Goal: Task Accomplishment & Management: Manage account settings

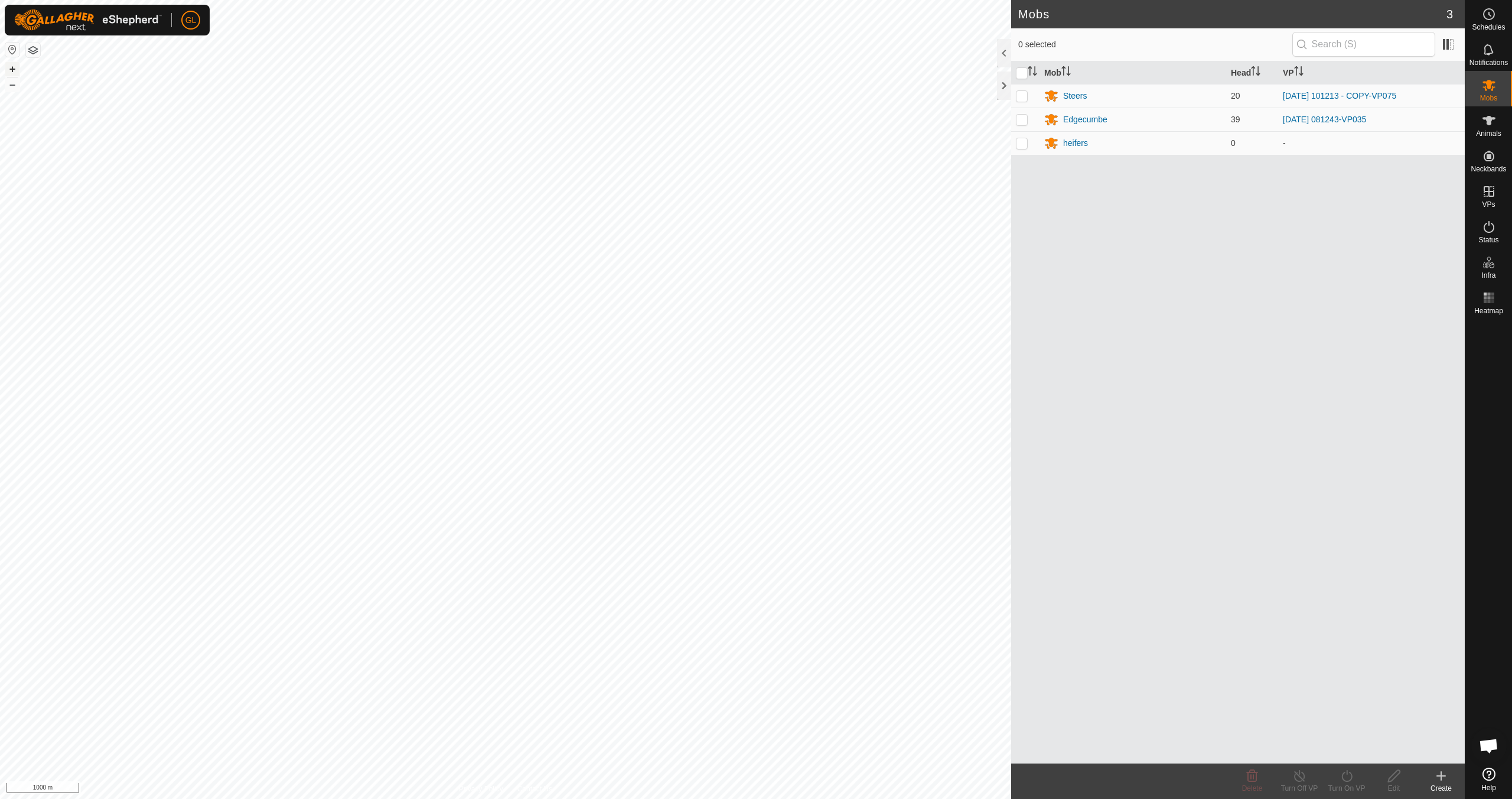
click at [11, 69] on button "+" at bounding box center [12, 69] width 14 height 14
click at [12, 69] on button "+" at bounding box center [12, 69] width 14 height 14
click at [15, 68] on button "+" at bounding box center [12, 69] width 14 height 14
click at [1386, 189] on link "In Rotation" at bounding box center [1414, 191] width 101 height 24
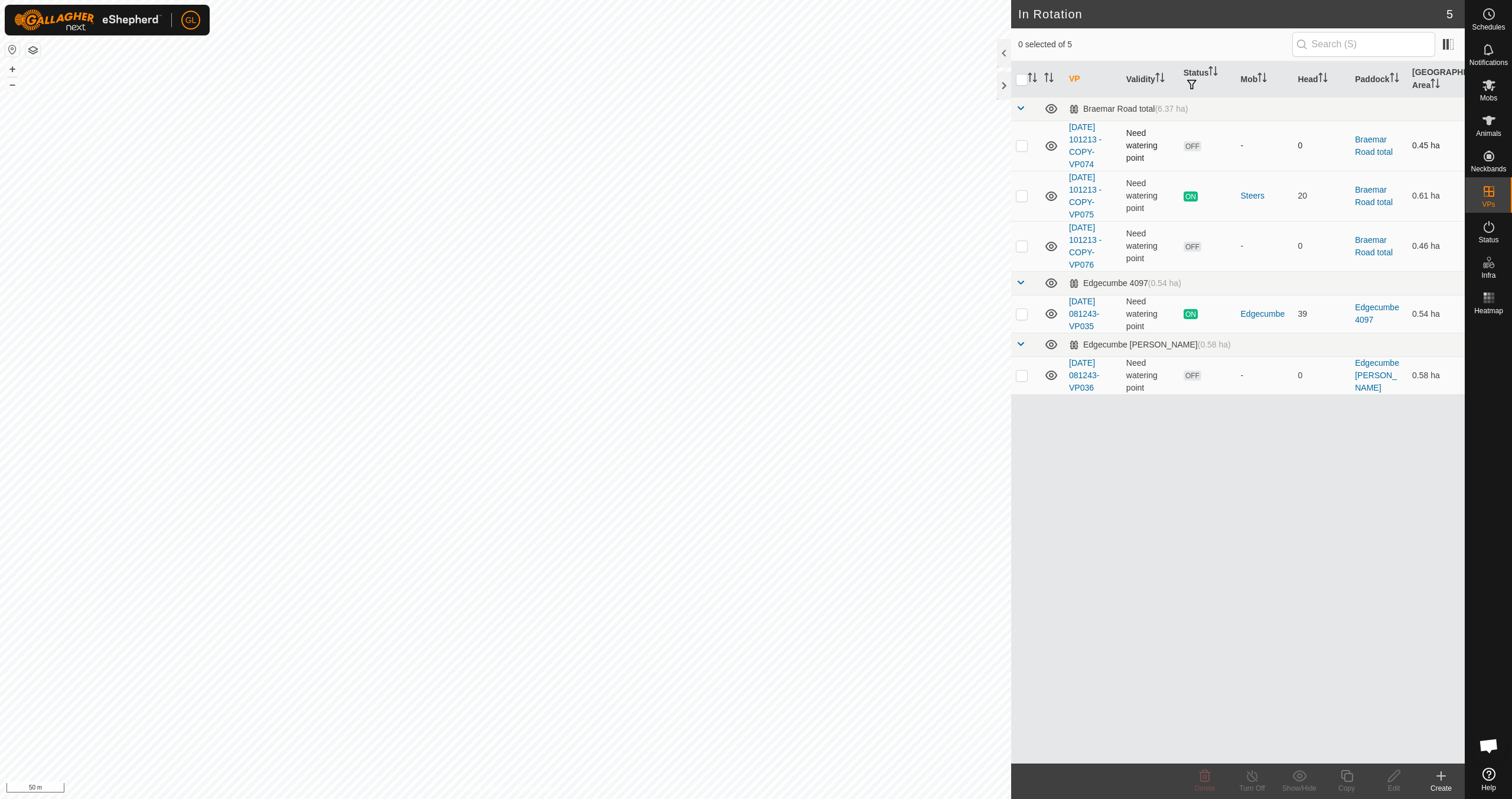
click at [1018, 147] on p-checkbox at bounding box center [1021, 145] width 12 height 9
click at [1208, 774] on icon at bounding box center [1205, 776] width 14 height 14
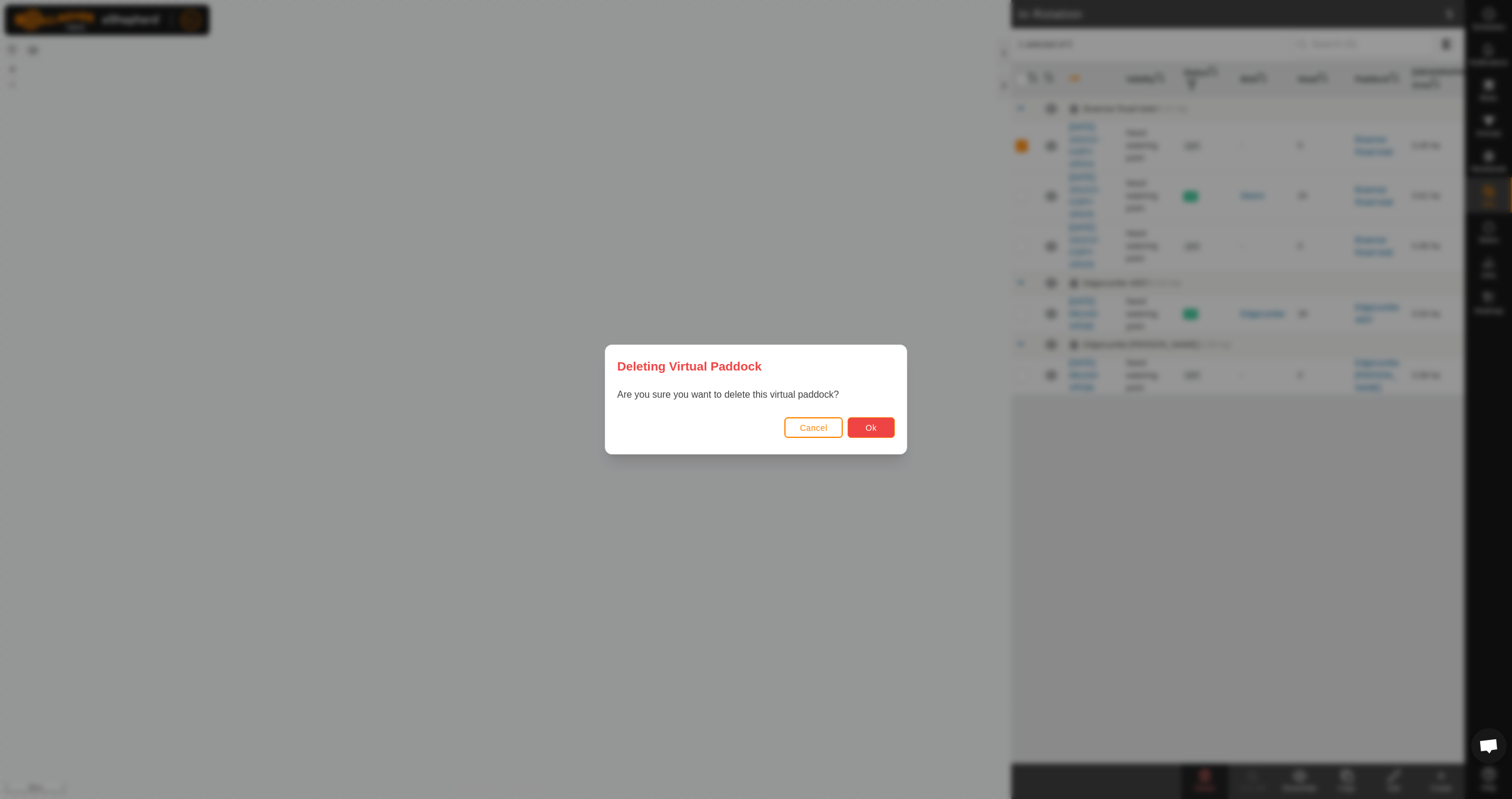
click at [887, 424] on button "Ok" at bounding box center [870, 427] width 47 height 21
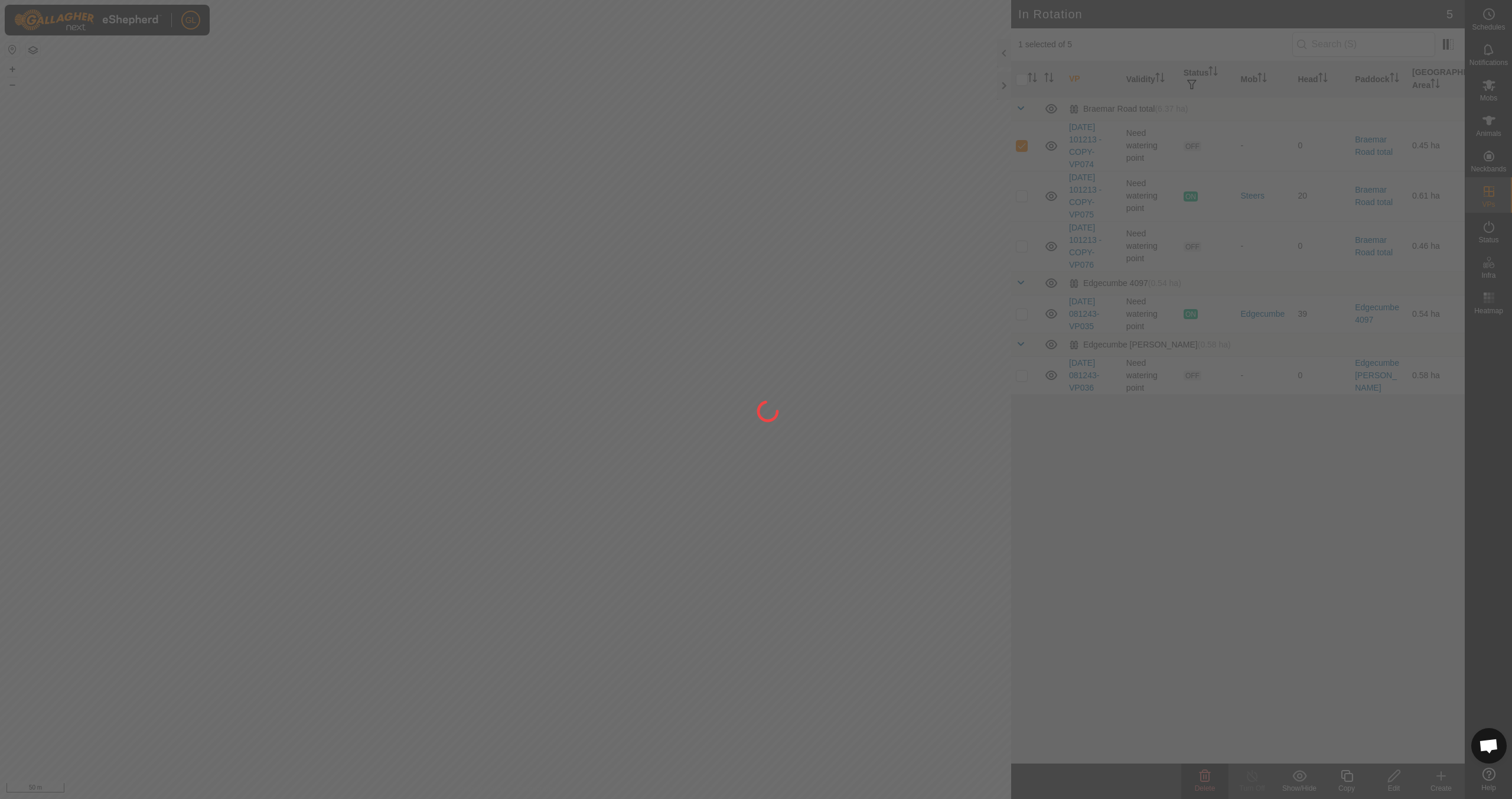
checkbox input "false"
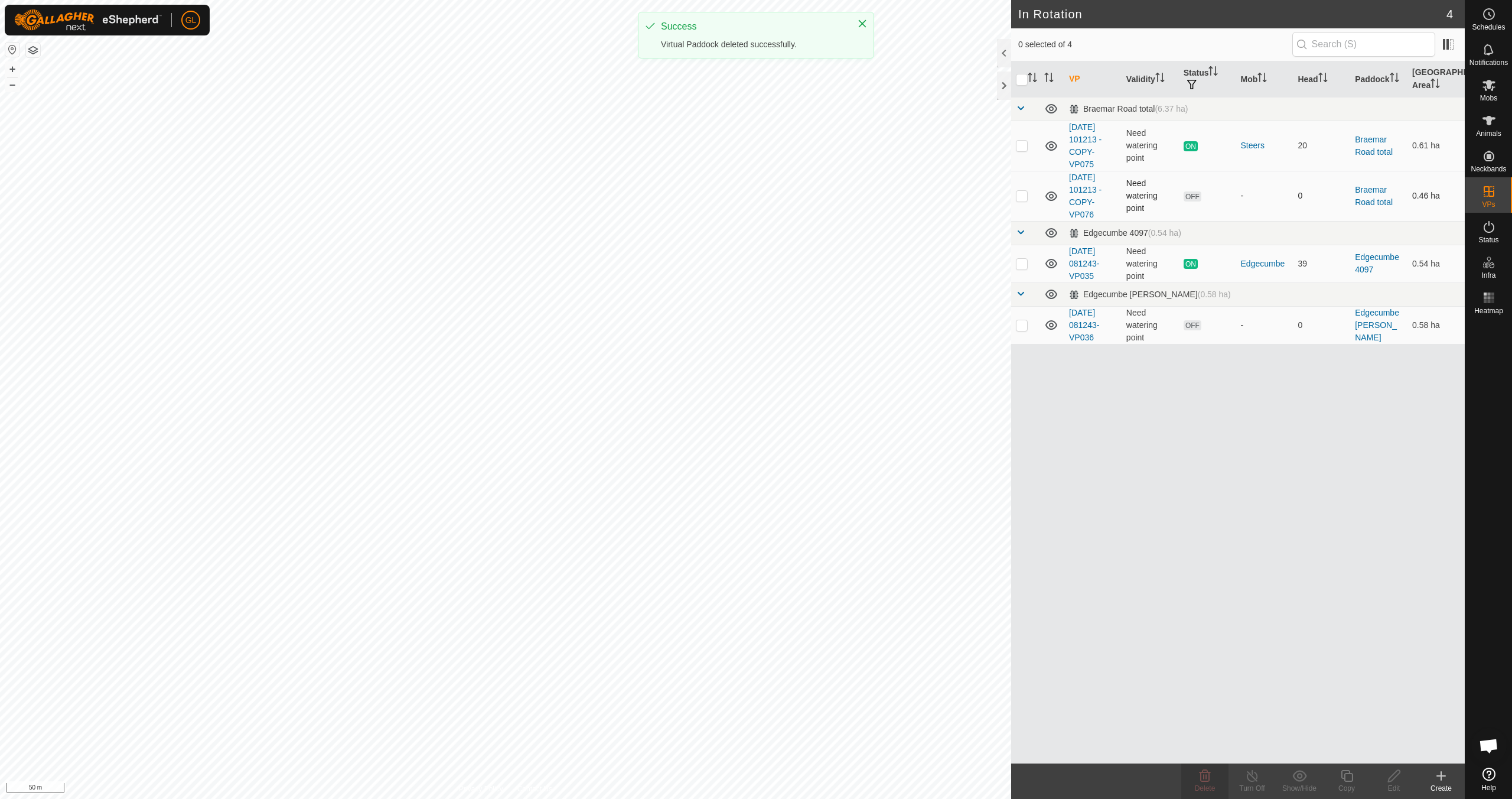
click at [1025, 198] on p-checkbox at bounding box center [1021, 195] width 12 height 9
checkbox input "true"
click at [1206, 782] on icon at bounding box center [1205, 776] width 14 height 14
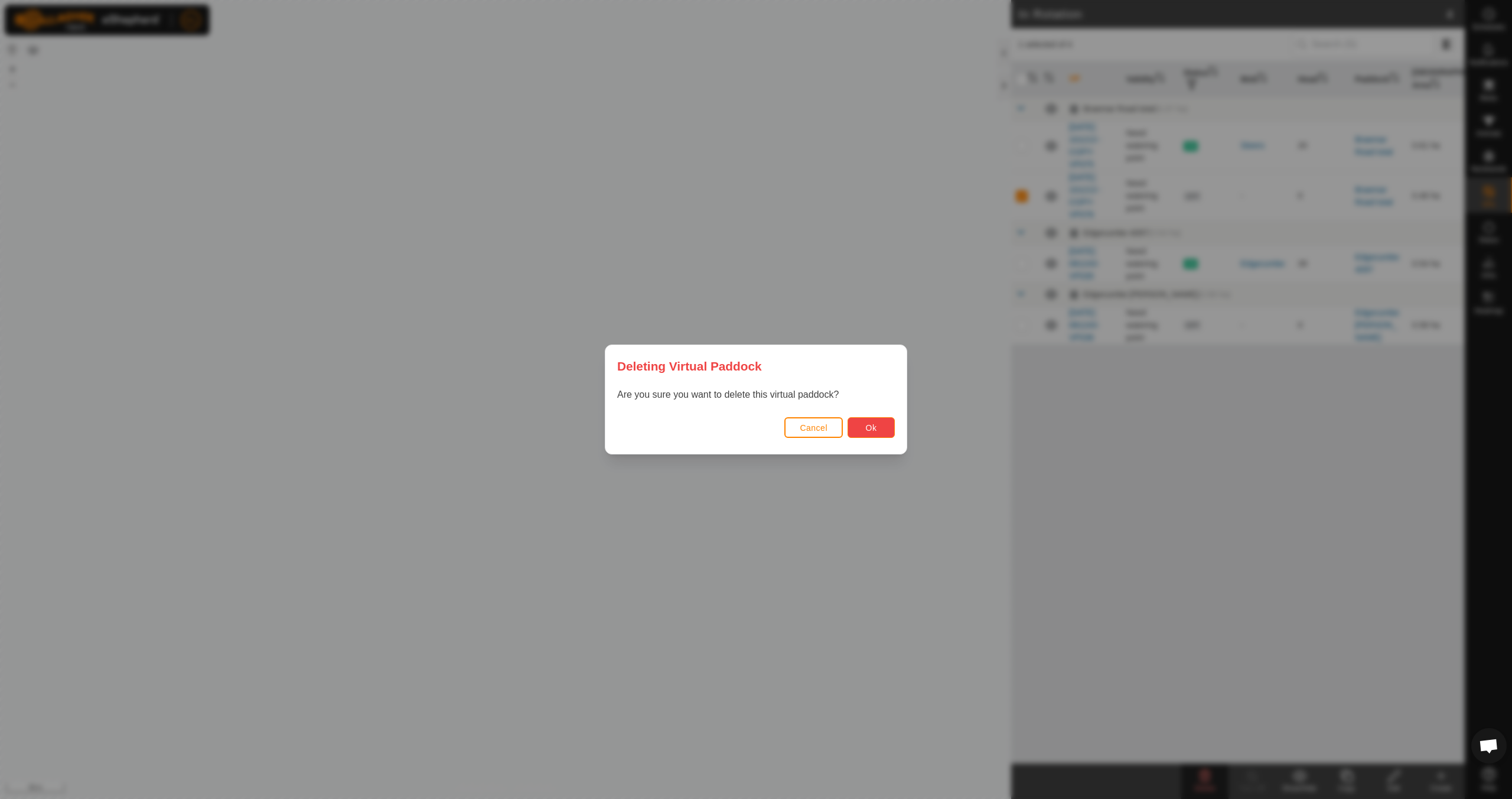
click at [867, 424] on span "Ok" at bounding box center [872, 427] width 12 height 9
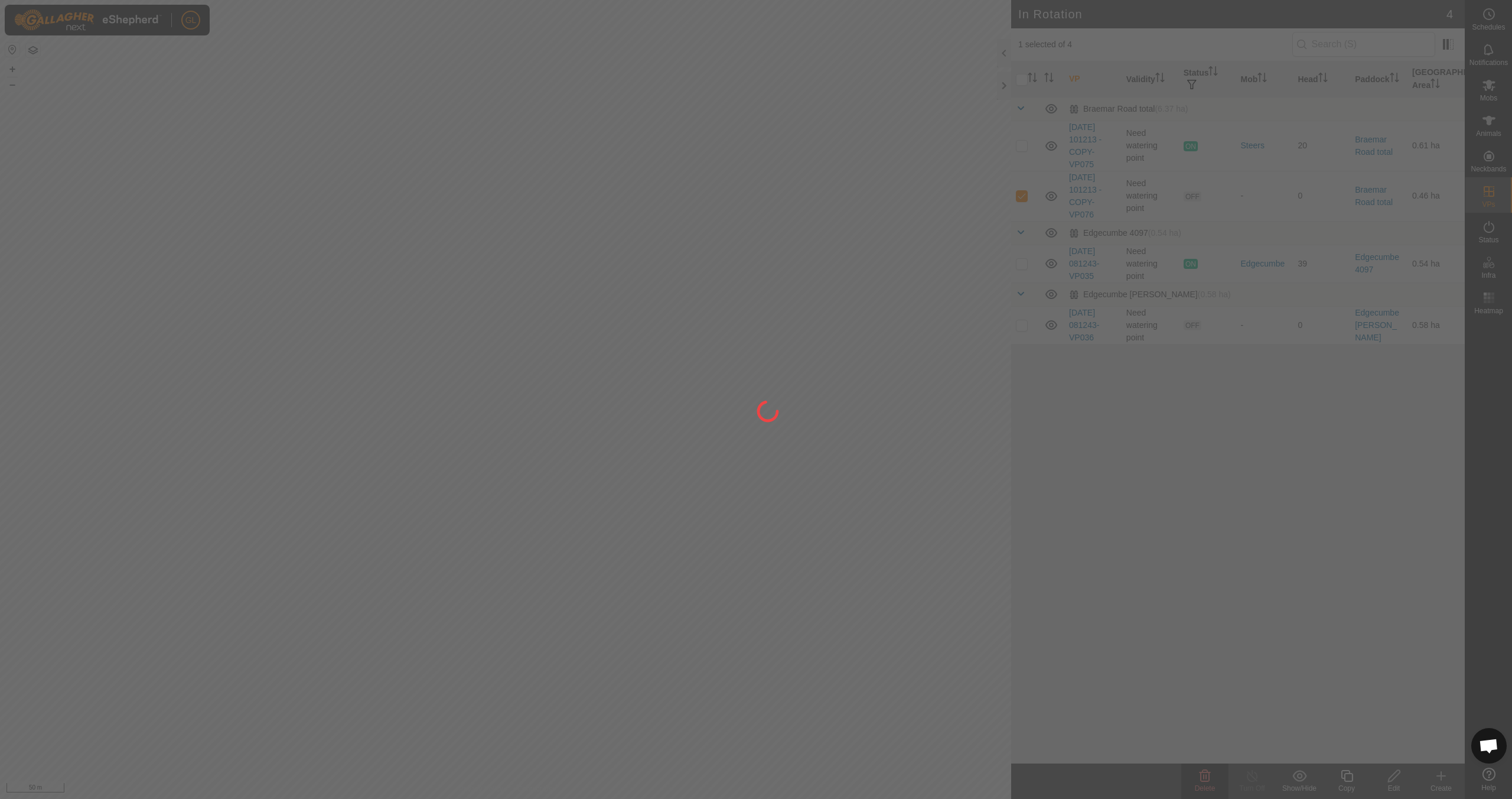
checkbox input "false"
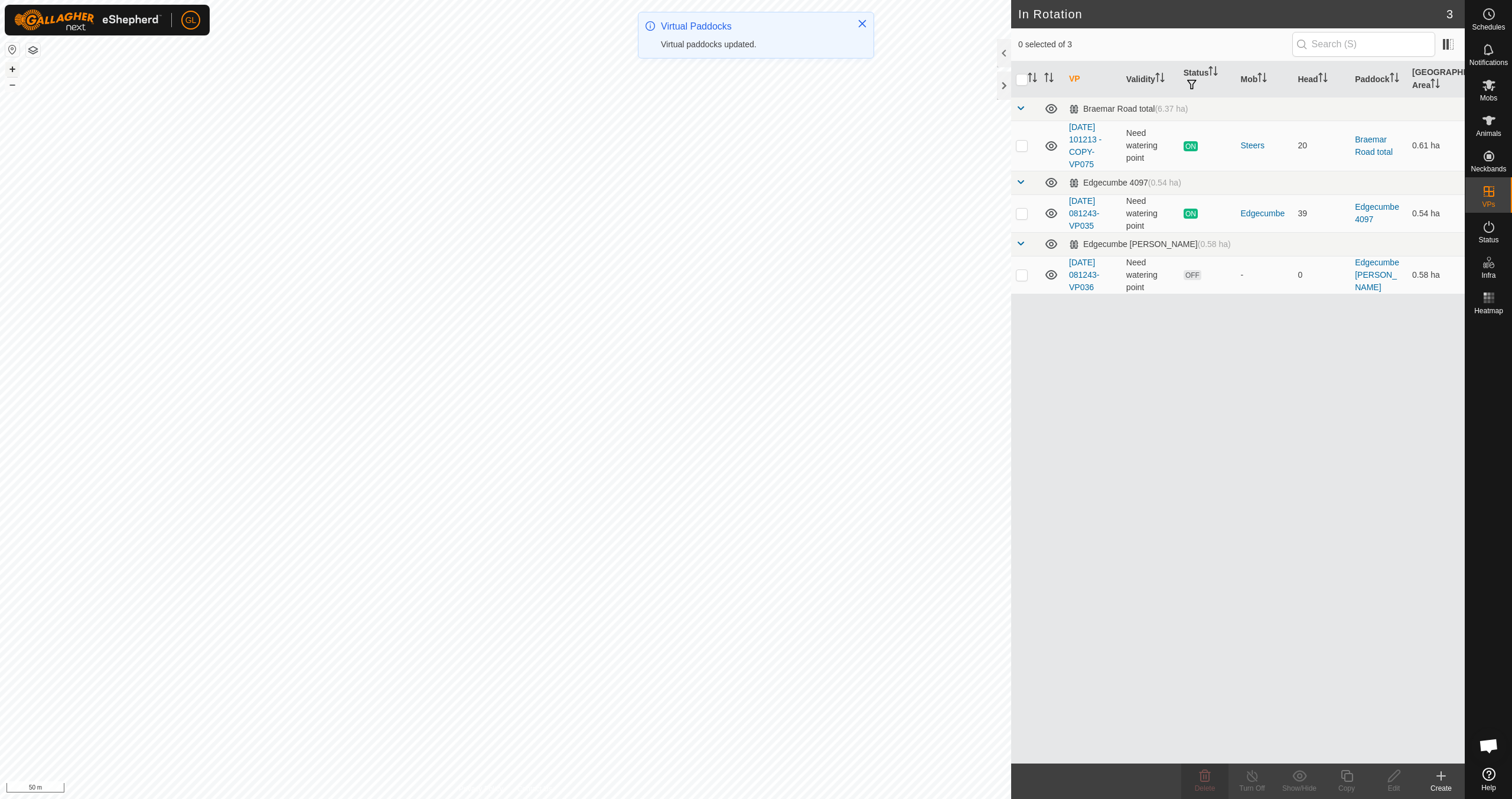
click at [10, 69] on button "+" at bounding box center [12, 69] width 14 height 14
click at [12, 70] on button "+" at bounding box center [12, 69] width 14 height 14
click at [1023, 147] on p-checkbox at bounding box center [1021, 145] width 12 height 9
checkbox input "true"
click at [1349, 780] on icon at bounding box center [1346, 776] width 12 height 12
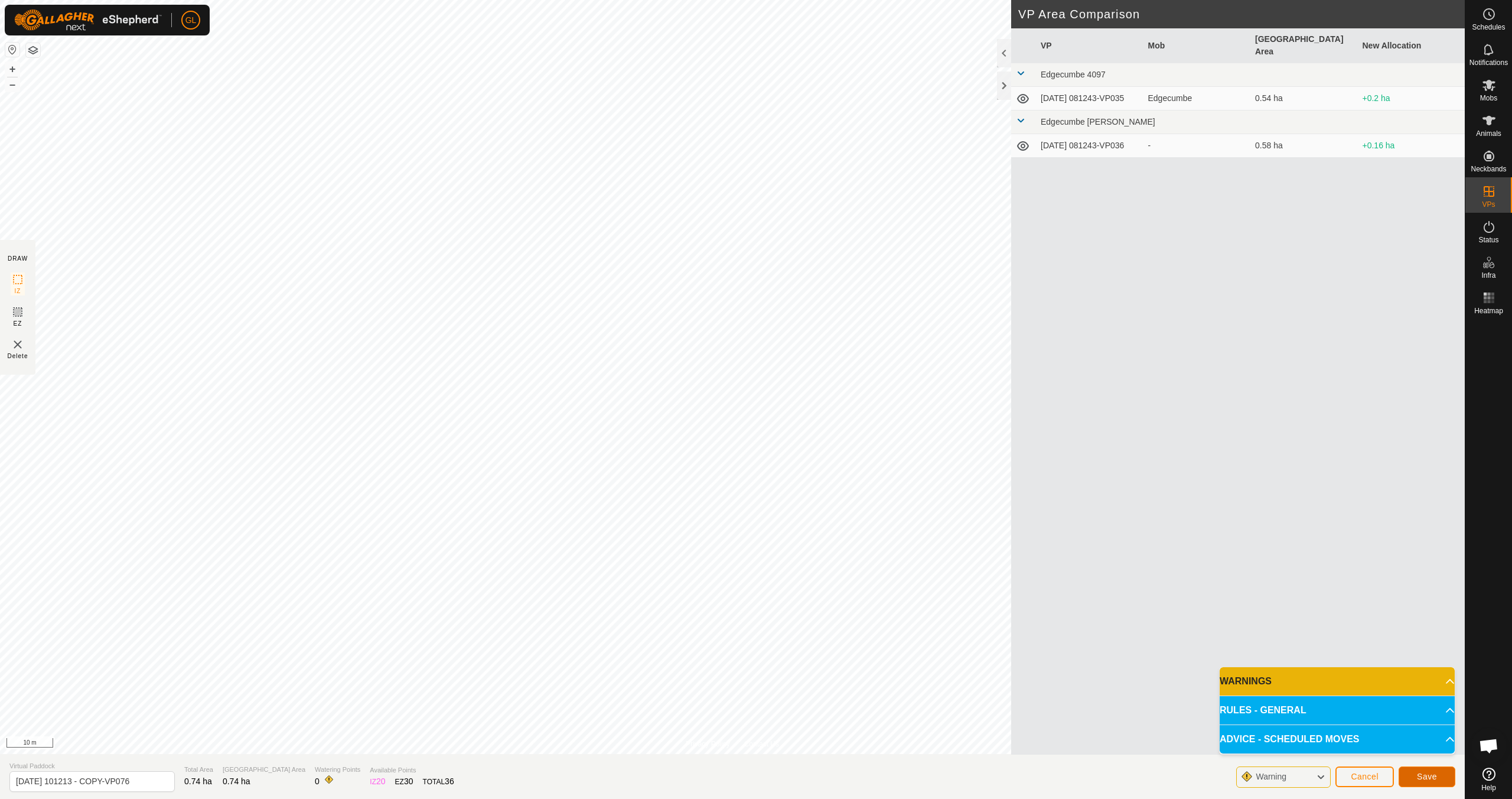
click at [1432, 779] on span "Save" at bounding box center [1427, 776] width 20 height 9
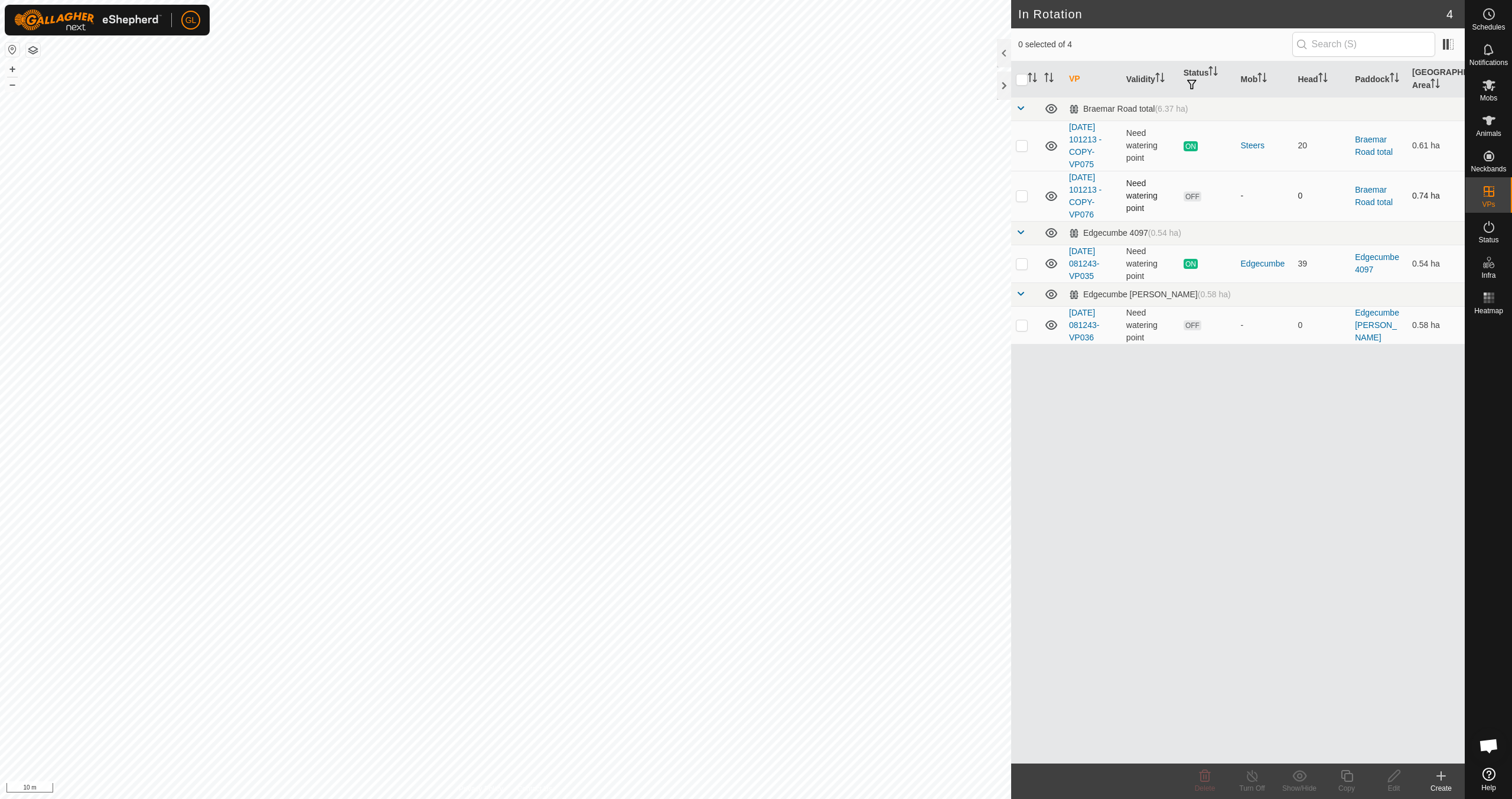
click at [1021, 195] on p-checkbox at bounding box center [1021, 195] width 12 height 9
checkbox input "true"
click at [1392, 779] on icon at bounding box center [1393, 776] width 12 height 12
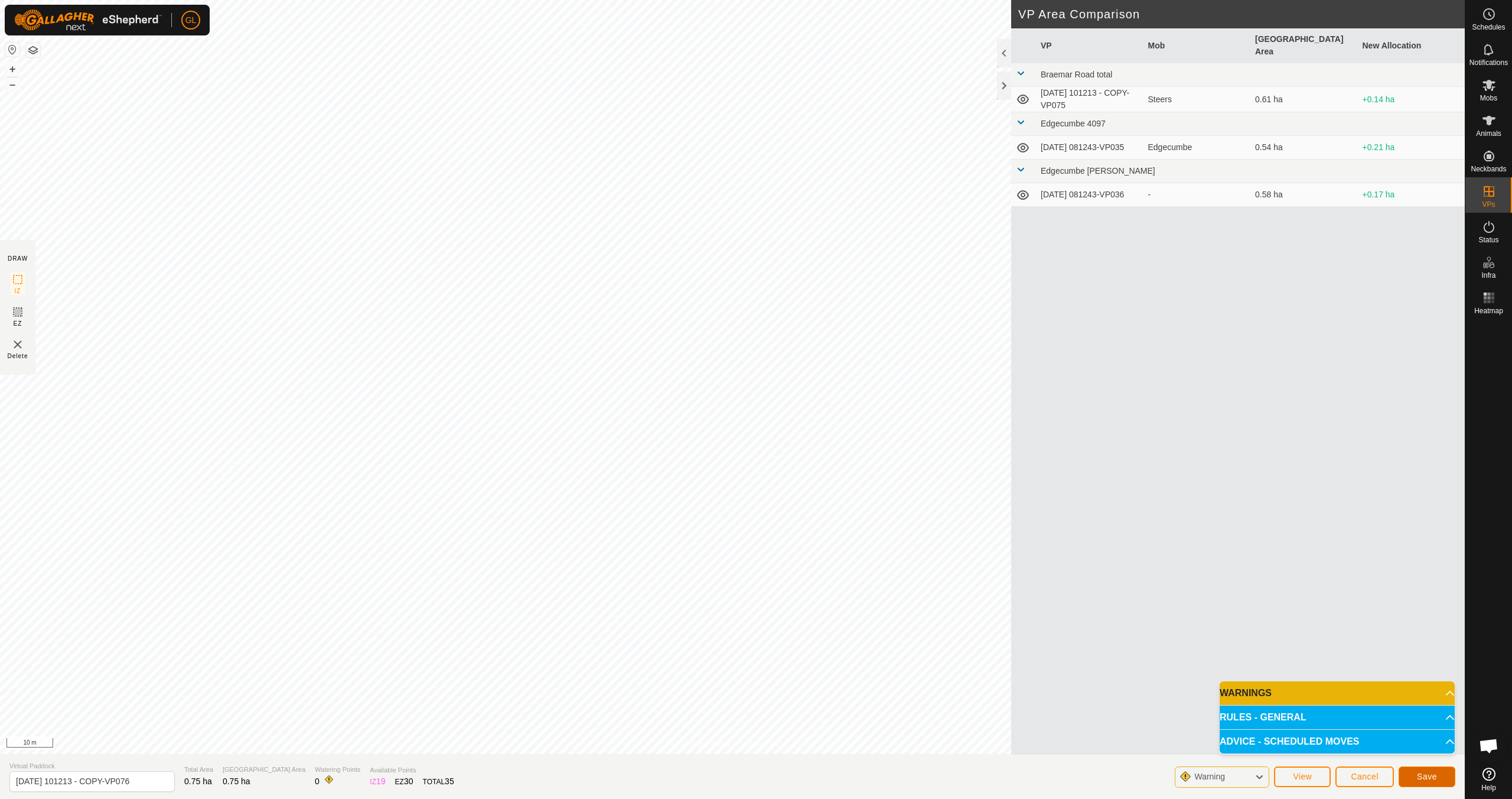
click at [1418, 774] on span "Save" at bounding box center [1427, 776] width 20 height 9
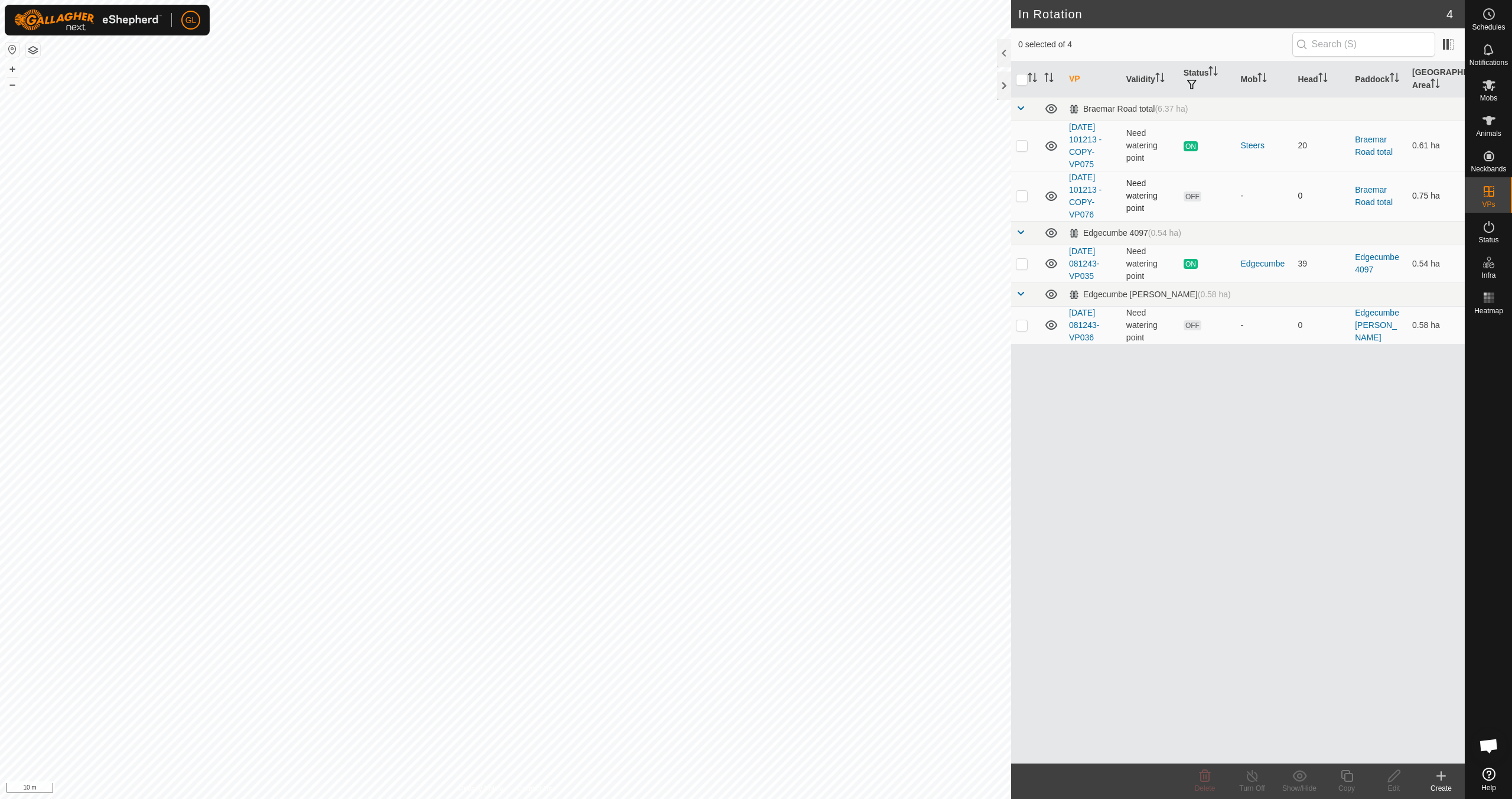
click at [1025, 197] on p-checkbox at bounding box center [1021, 195] width 12 height 9
checkbox input "true"
click at [1395, 776] on icon at bounding box center [1393, 776] width 12 height 12
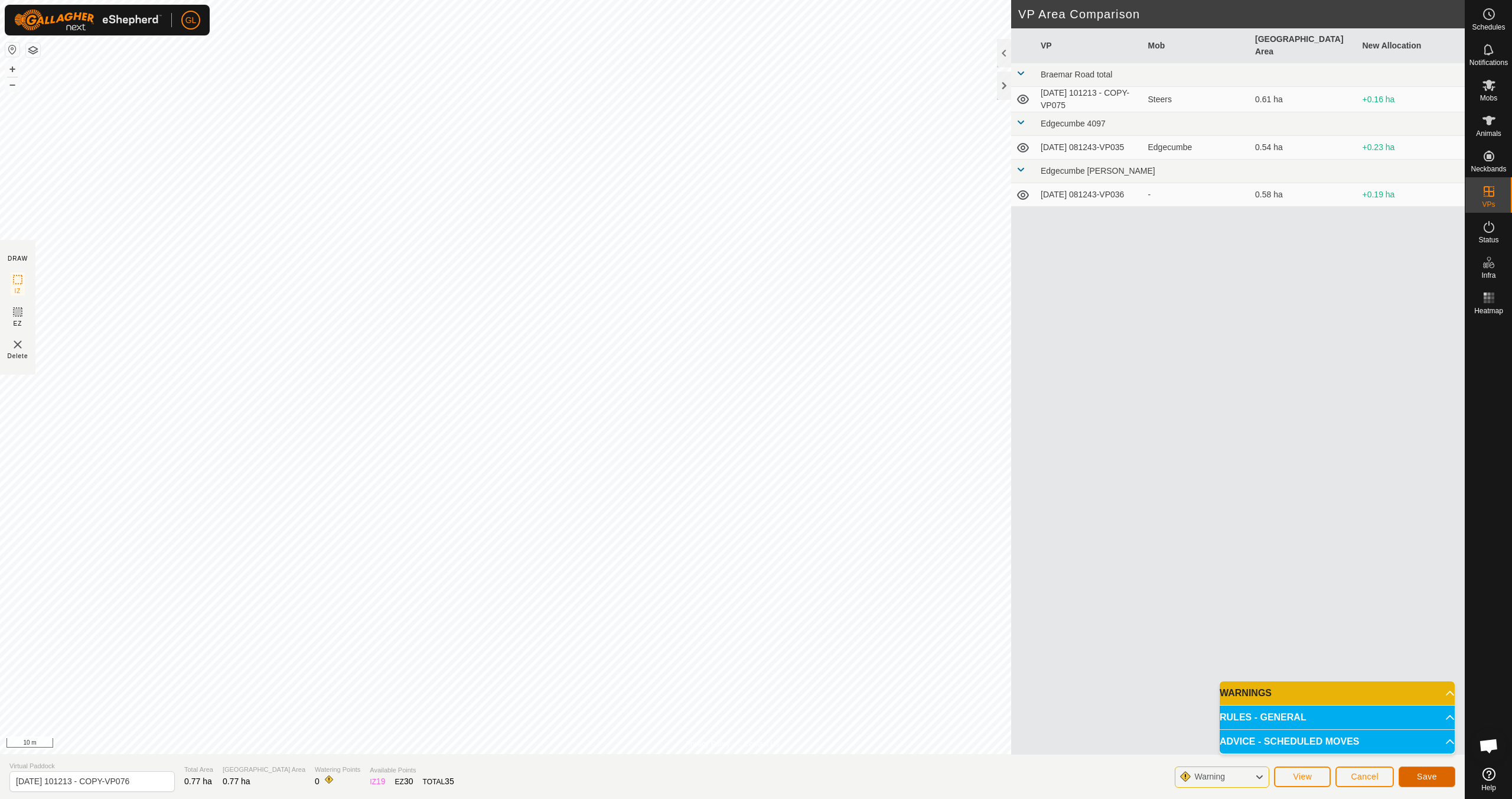
click at [1418, 777] on span "Save" at bounding box center [1427, 776] width 20 height 9
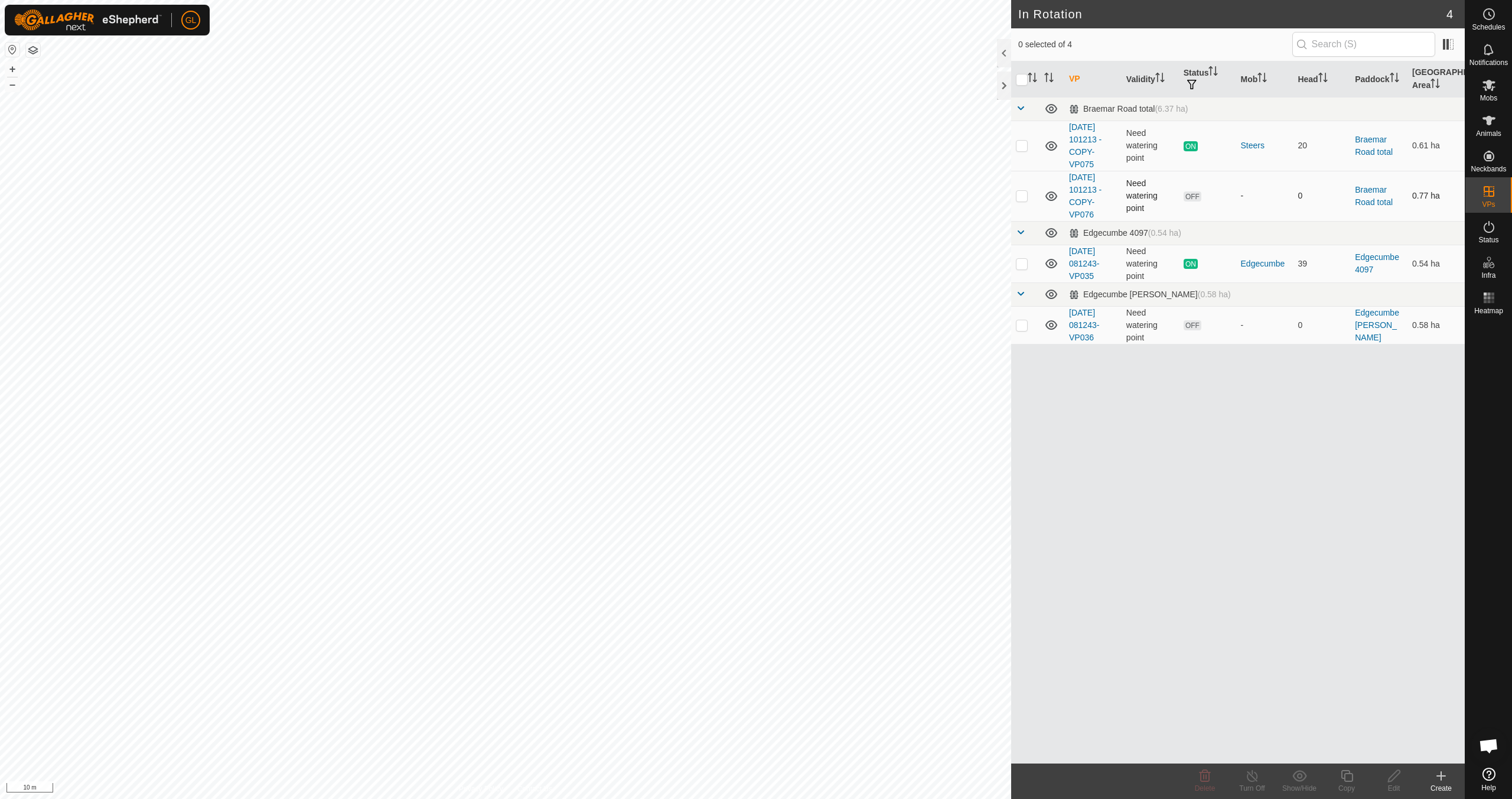
click at [1021, 196] on p-checkbox at bounding box center [1021, 195] width 12 height 9
checkbox input "true"
click at [1386, 779] on icon at bounding box center [1393, 776] width 14 height 14
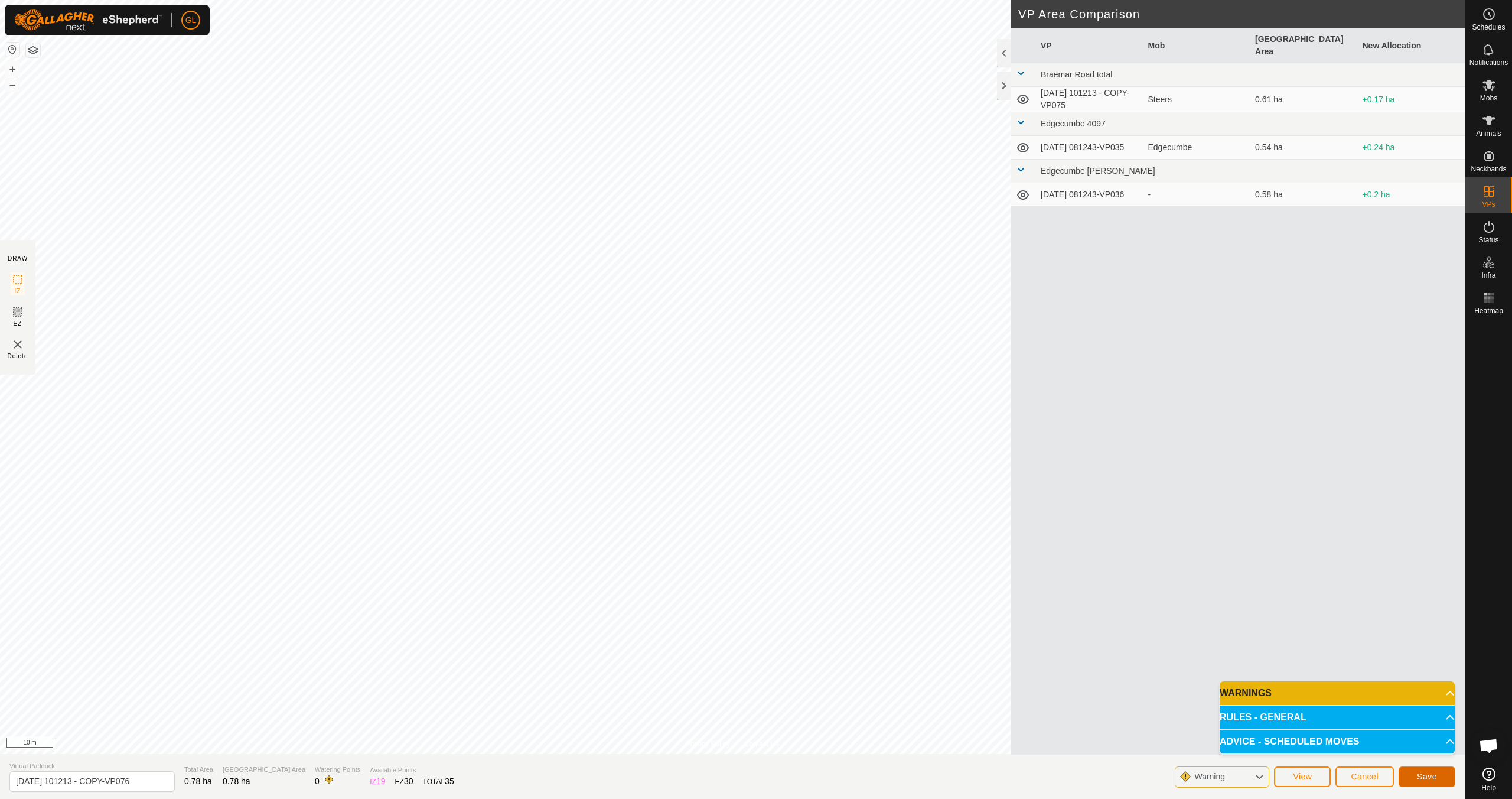
click at [1423, 777] on span "Save" at bounding box center [1427, 776] width 20 height 9
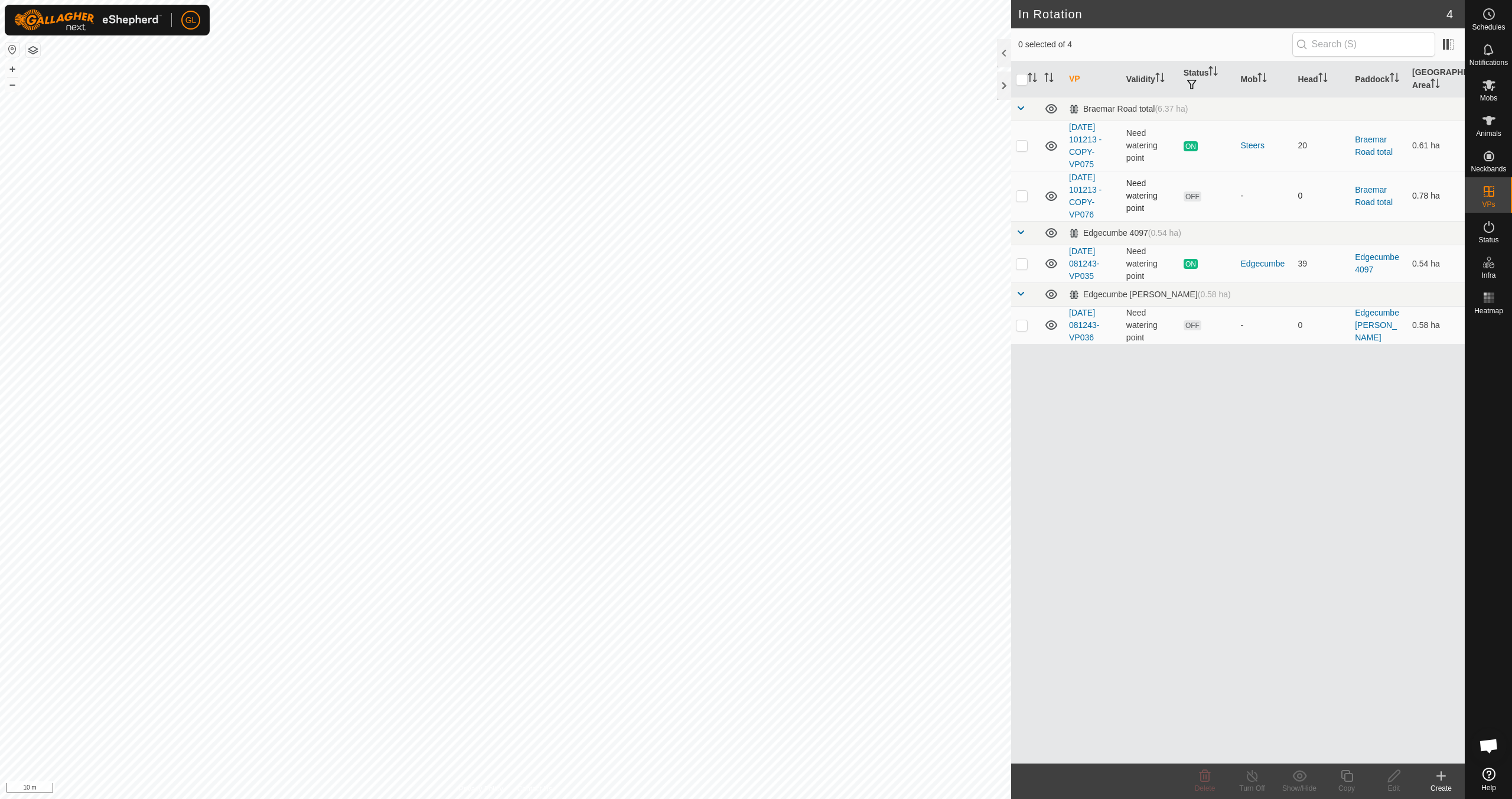
click at [1021, 195] on p-checkbox at bounding box center [1021, 195] width 12 height 9
checkbox input "true"
click at [1397, 775] on icon at bounding box center [1393, 776] width 14 height 14
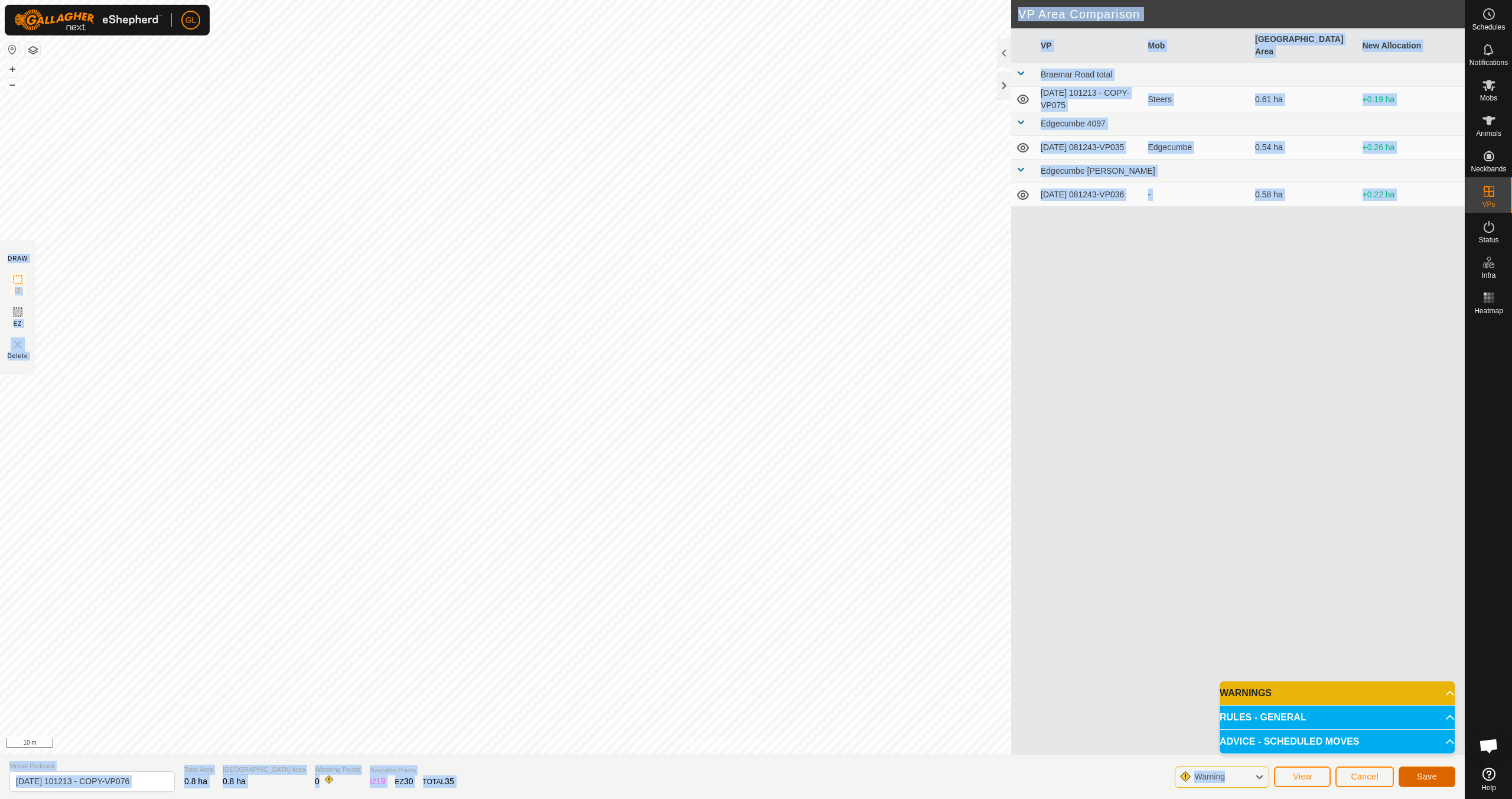
click at [1427, 778] on span "Save" at bounding box center [1427, 776] width 20 height 9
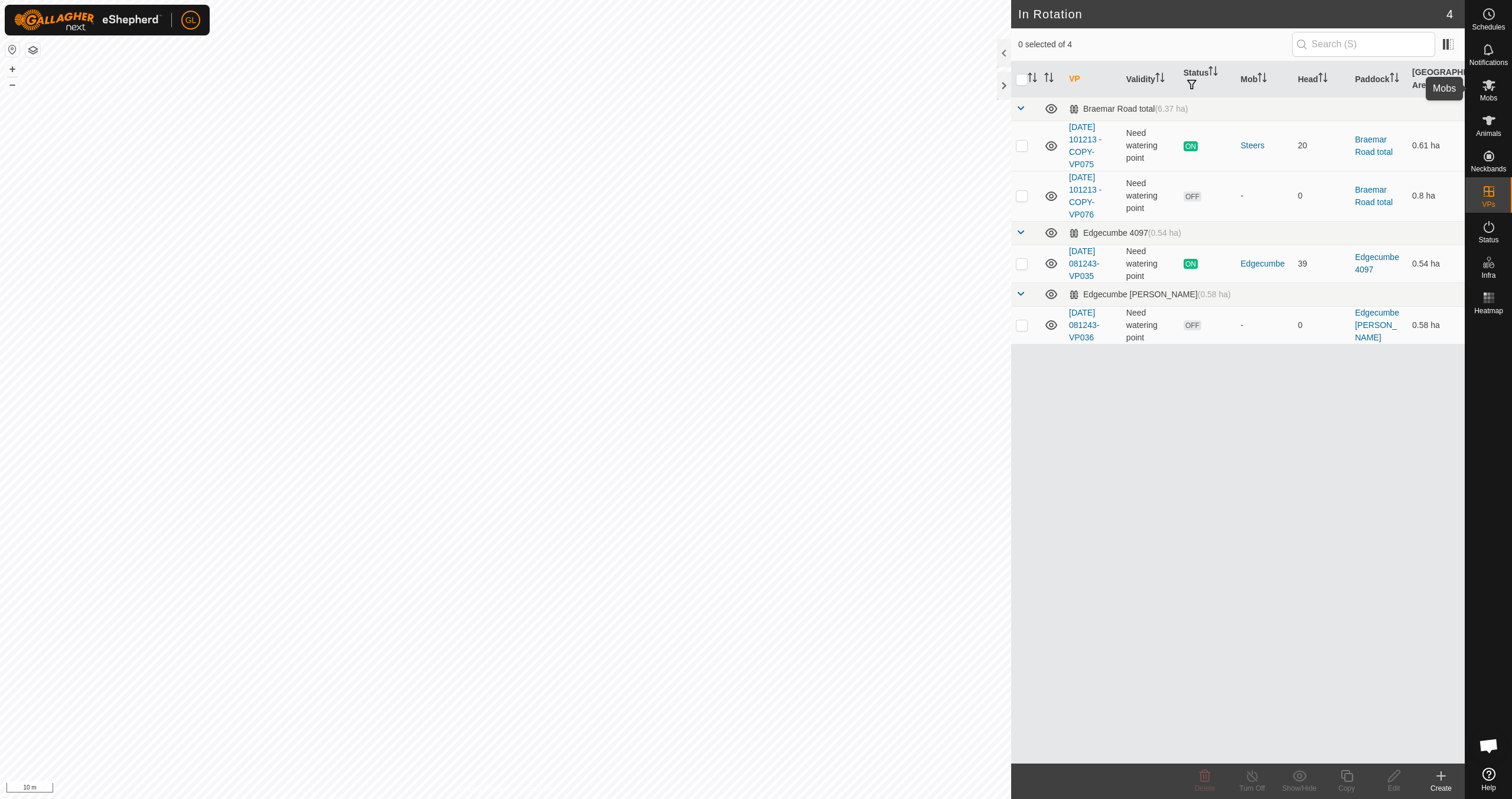
click at [1489, 89] on icon at bounding box center [1489, 85] width 14 height 14
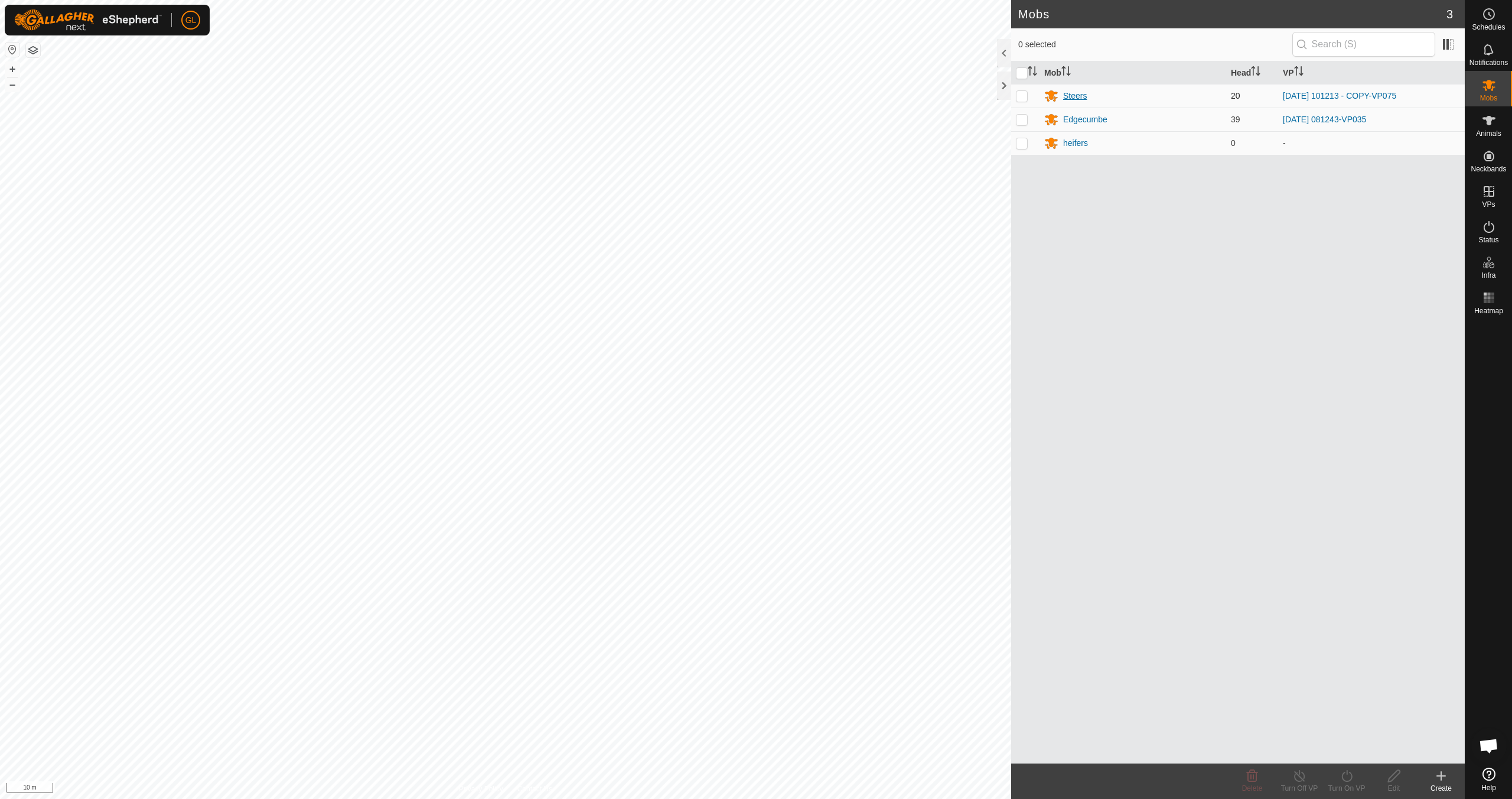
click at [1072, 94] on div "Steers" at bounding box center [1075, 95] width 24 height 12
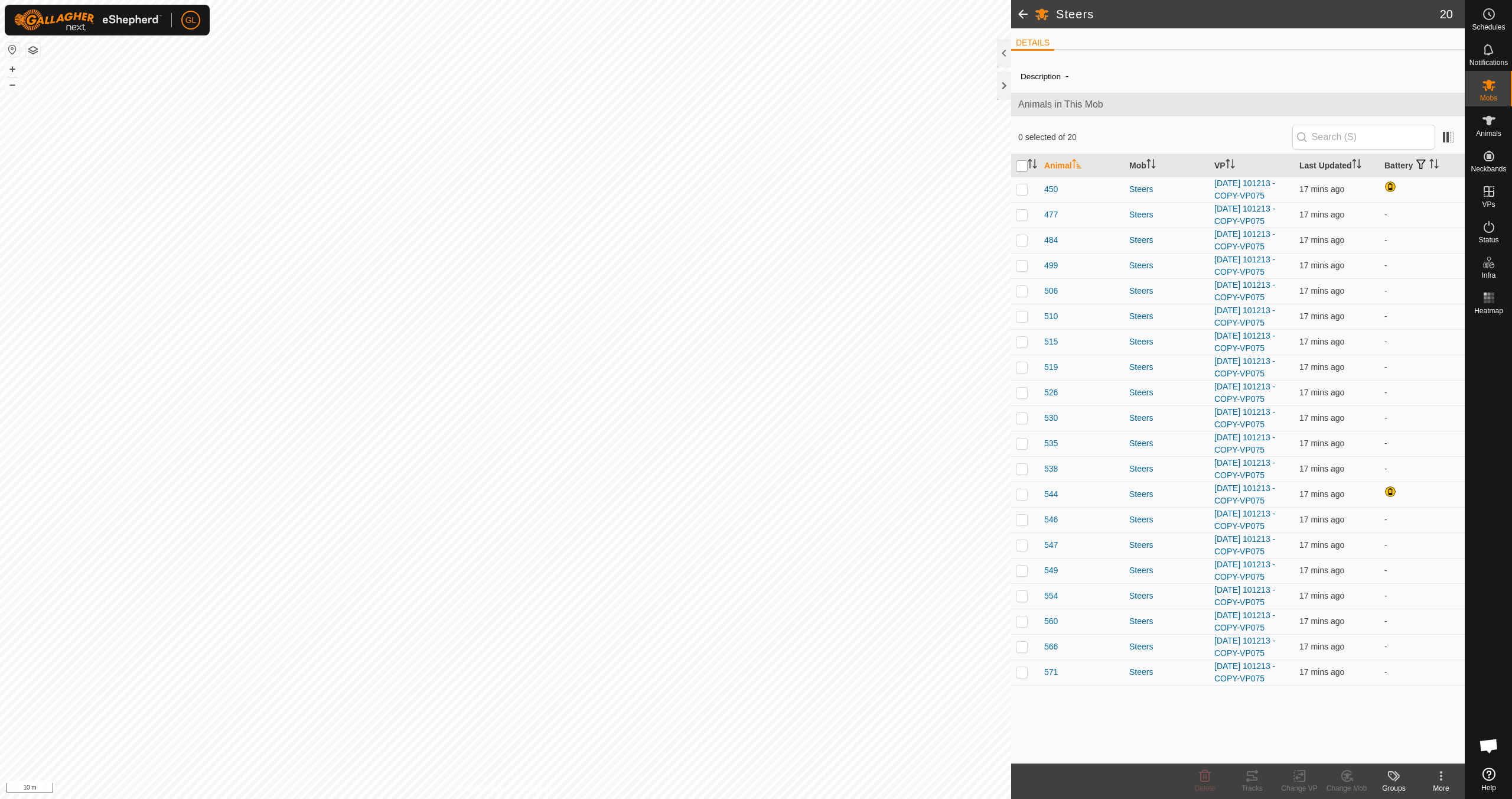
click at [1023, 165] on input "checkbox" at bounding box center [1021, 166] width 12 height 12
checkbox input "true"
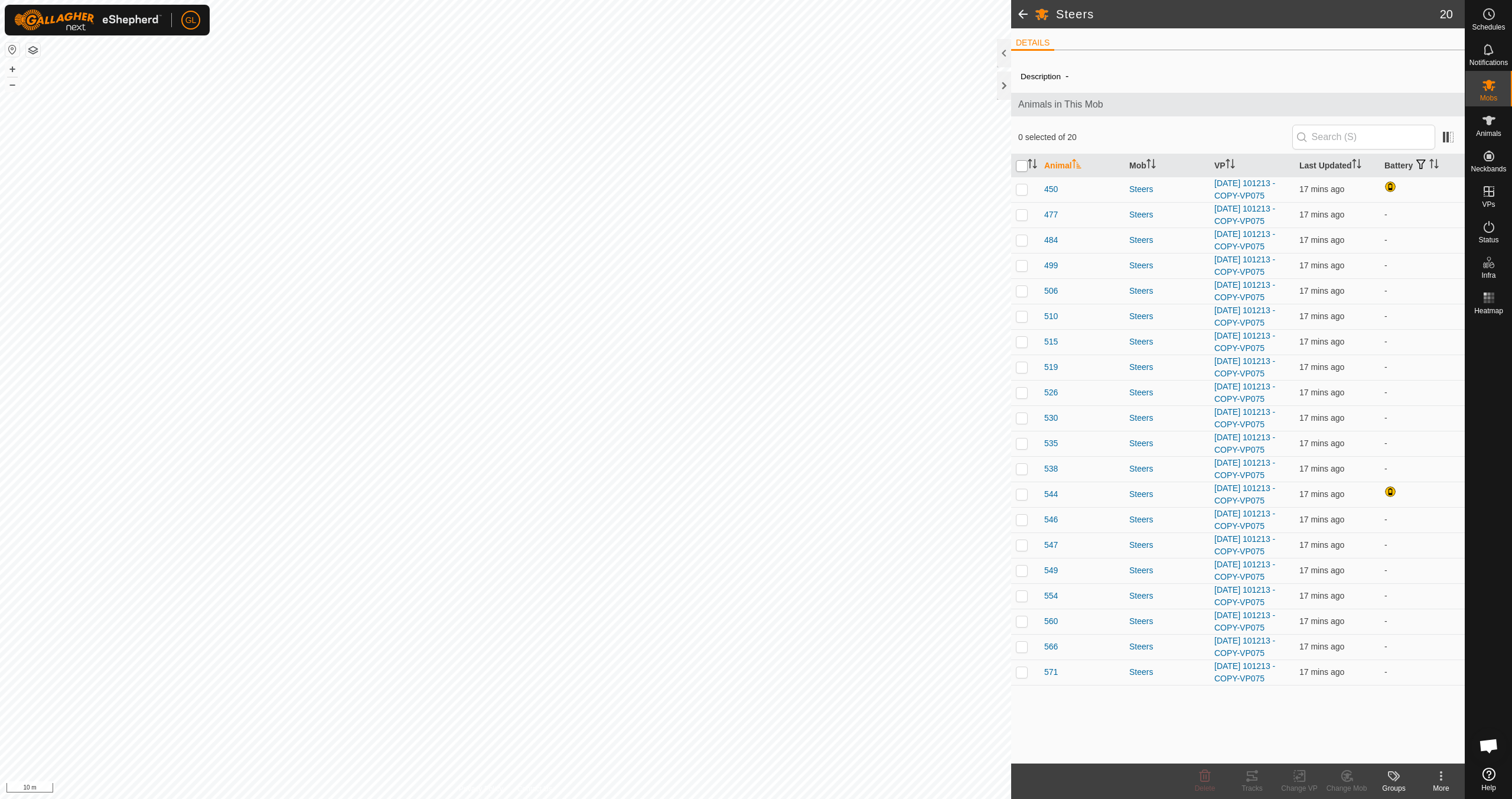
checkbox input "true"
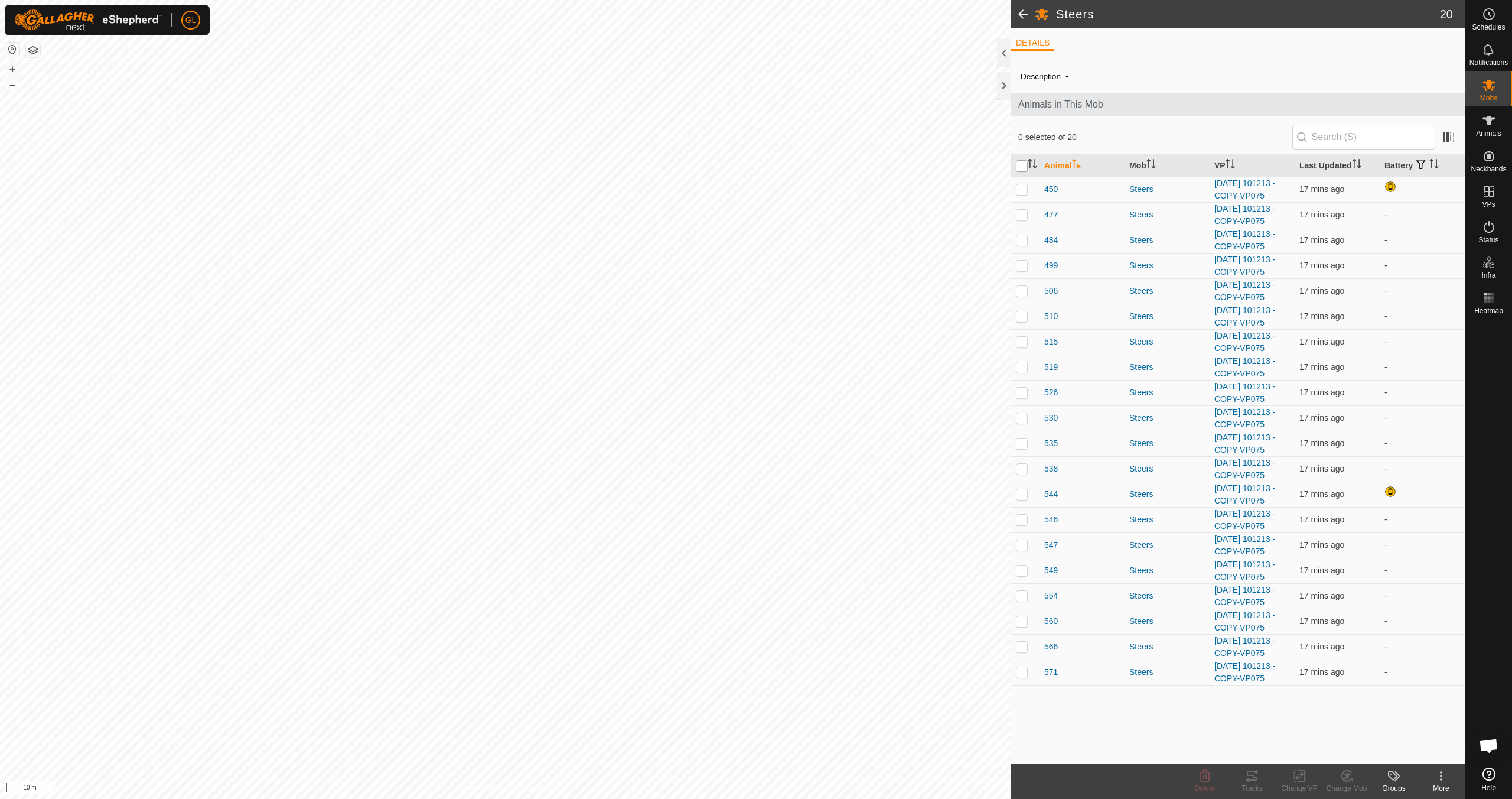
checkbox input "true"
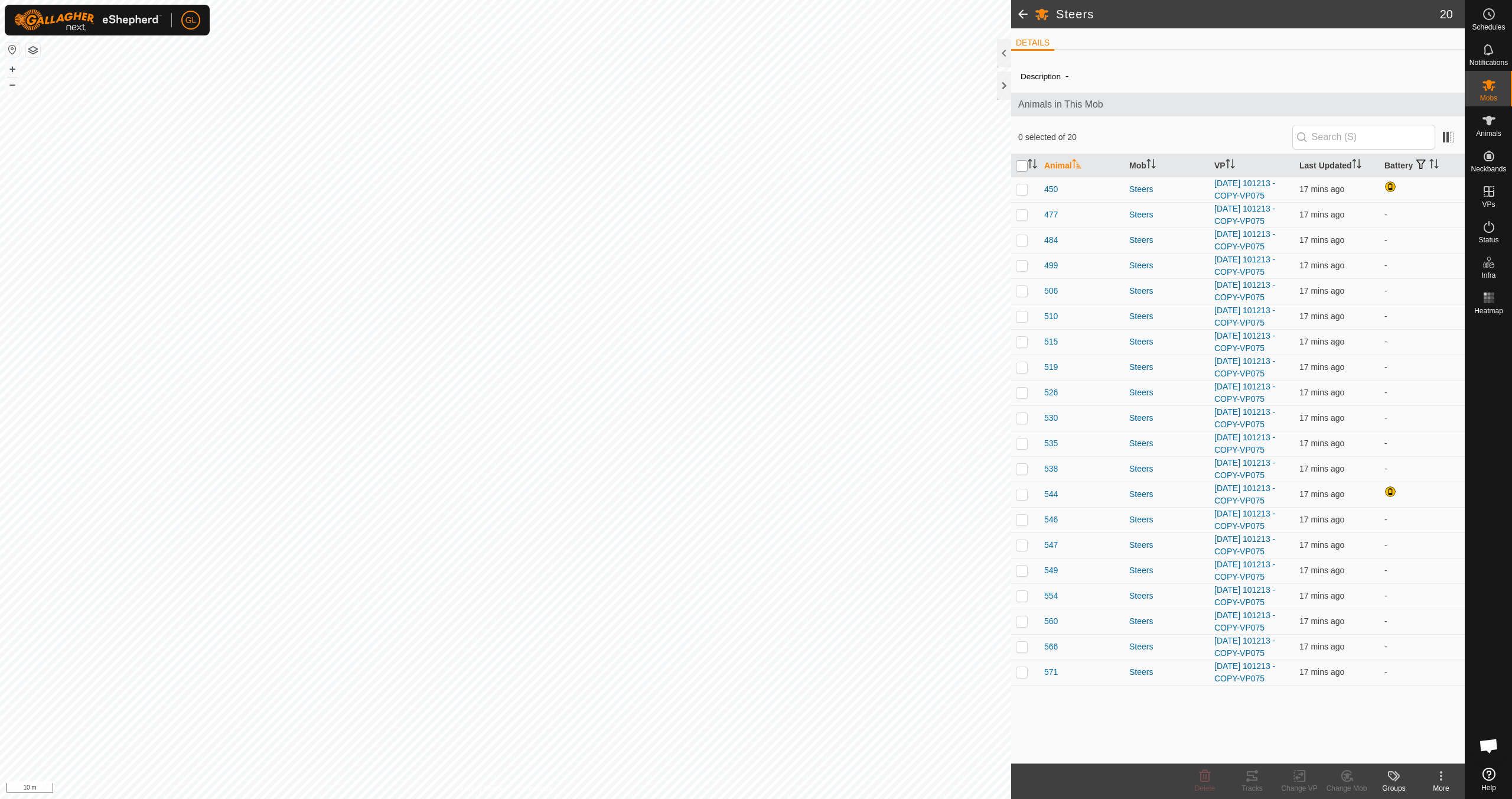
checkbox input "true"
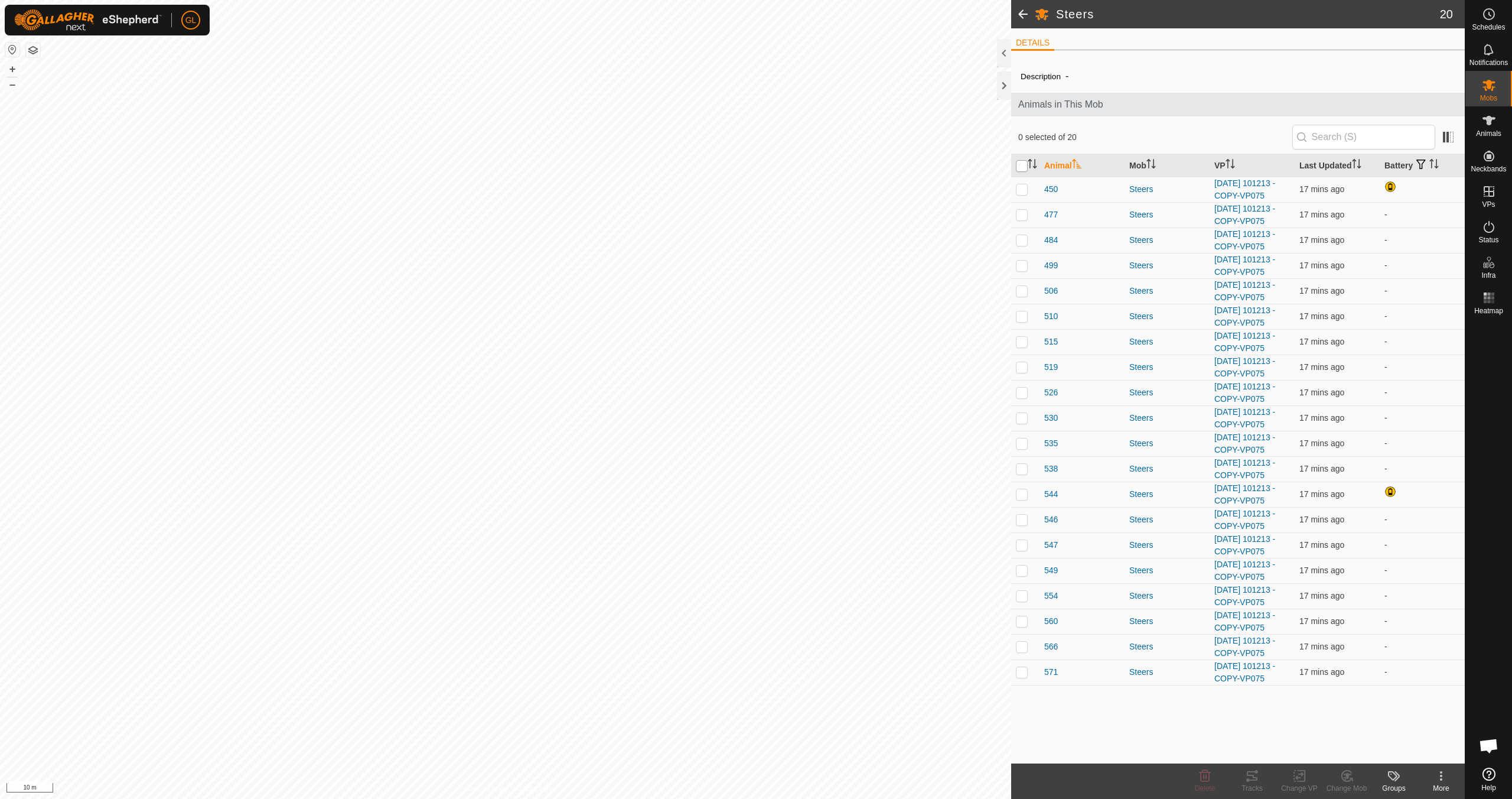
checkbox input "true"
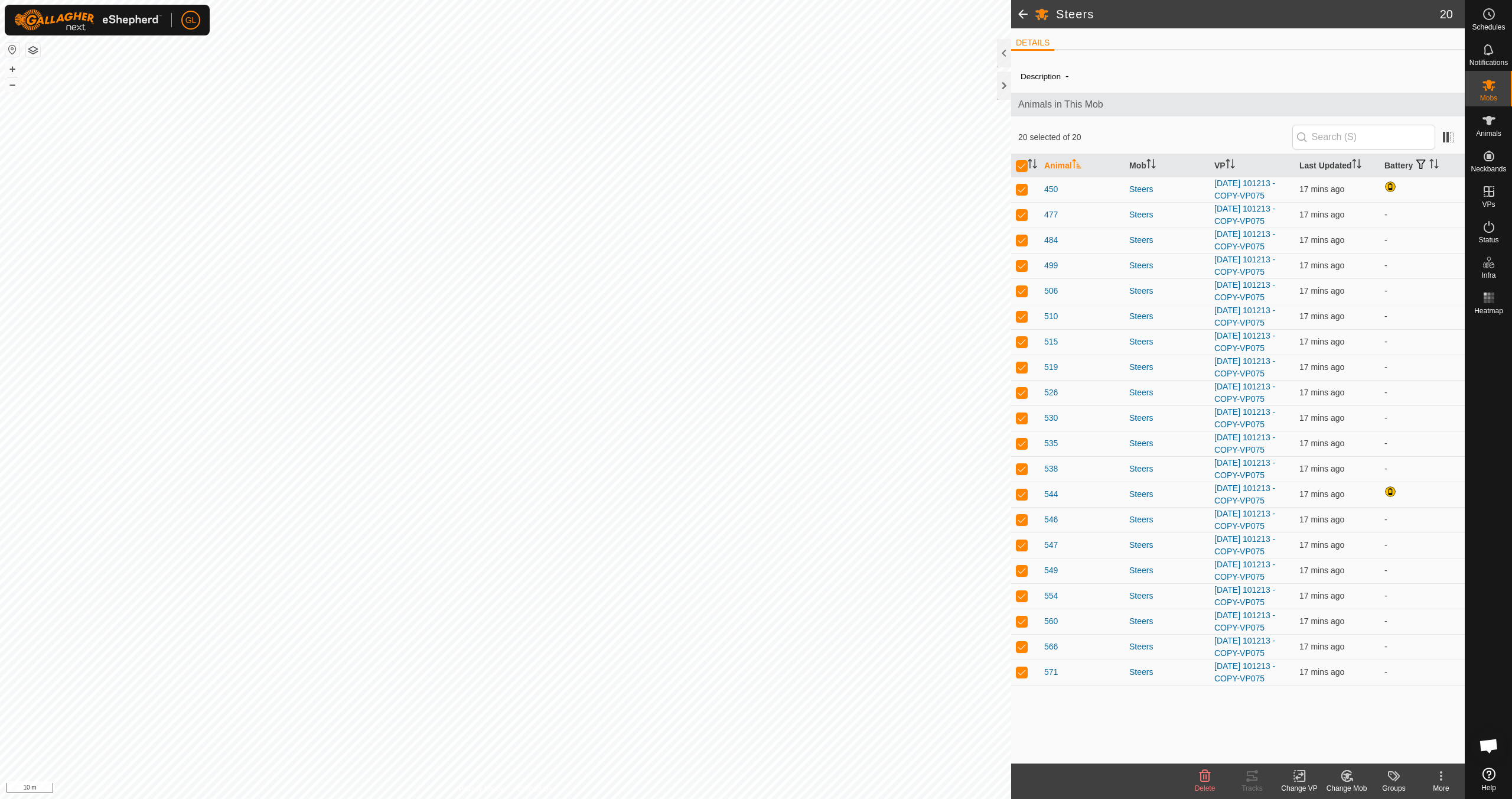
click at [1297, 779] on icon at bounding box center [1300, 776] width 14 height 14
click at [1330, 725] on link "Choose VP..." at bounding box center [1335, 725] width 117 height 24
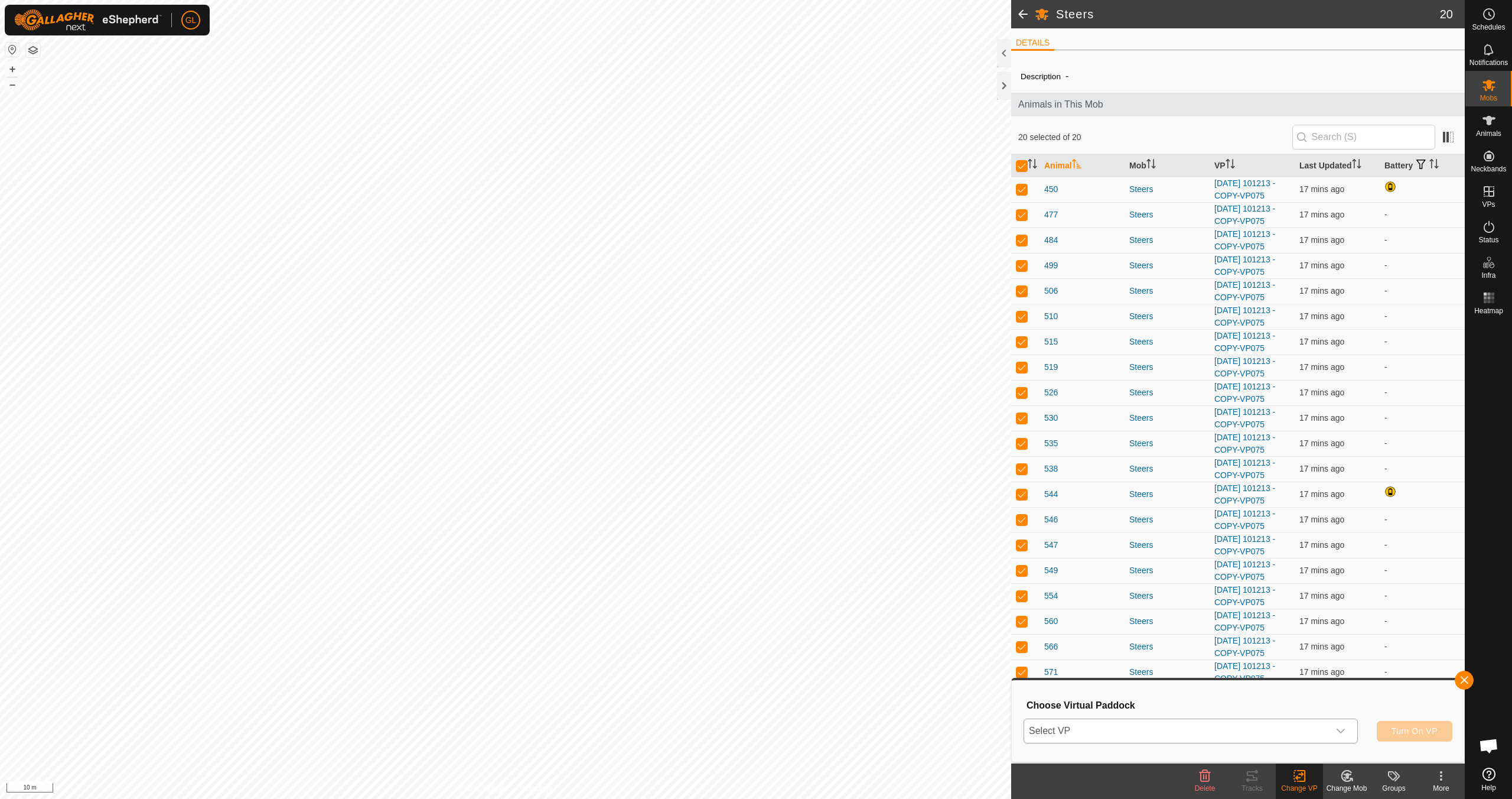
click at [1341, 731] on icon "dropdown trigger" at bounding box center [1340, 730] width 8 height 5
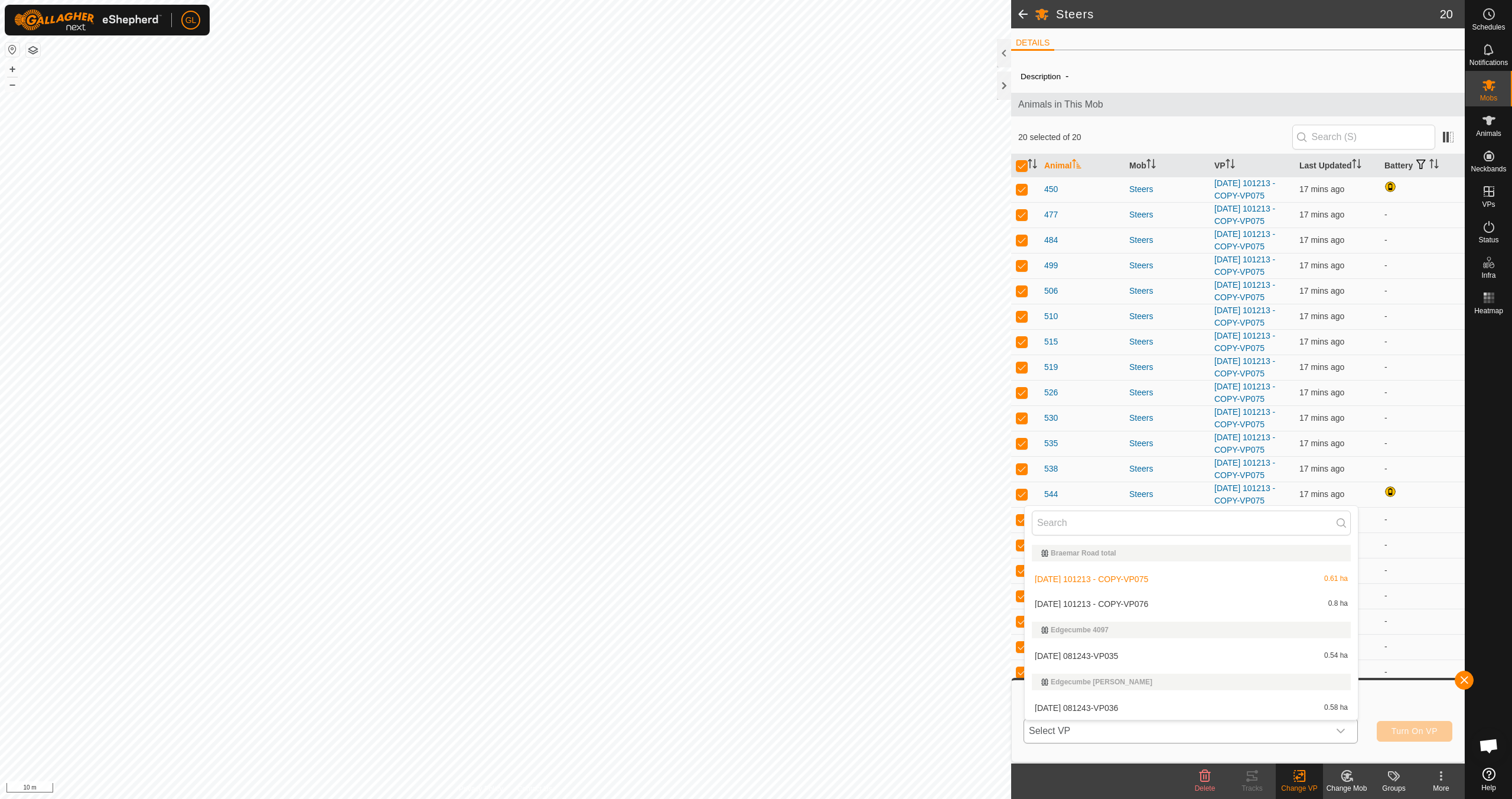
click at [1215, 602] on li "[DATE] 101213 - COPY-VP076 0.8 ha" at bounding box center [1191, 604] width 333 height 24
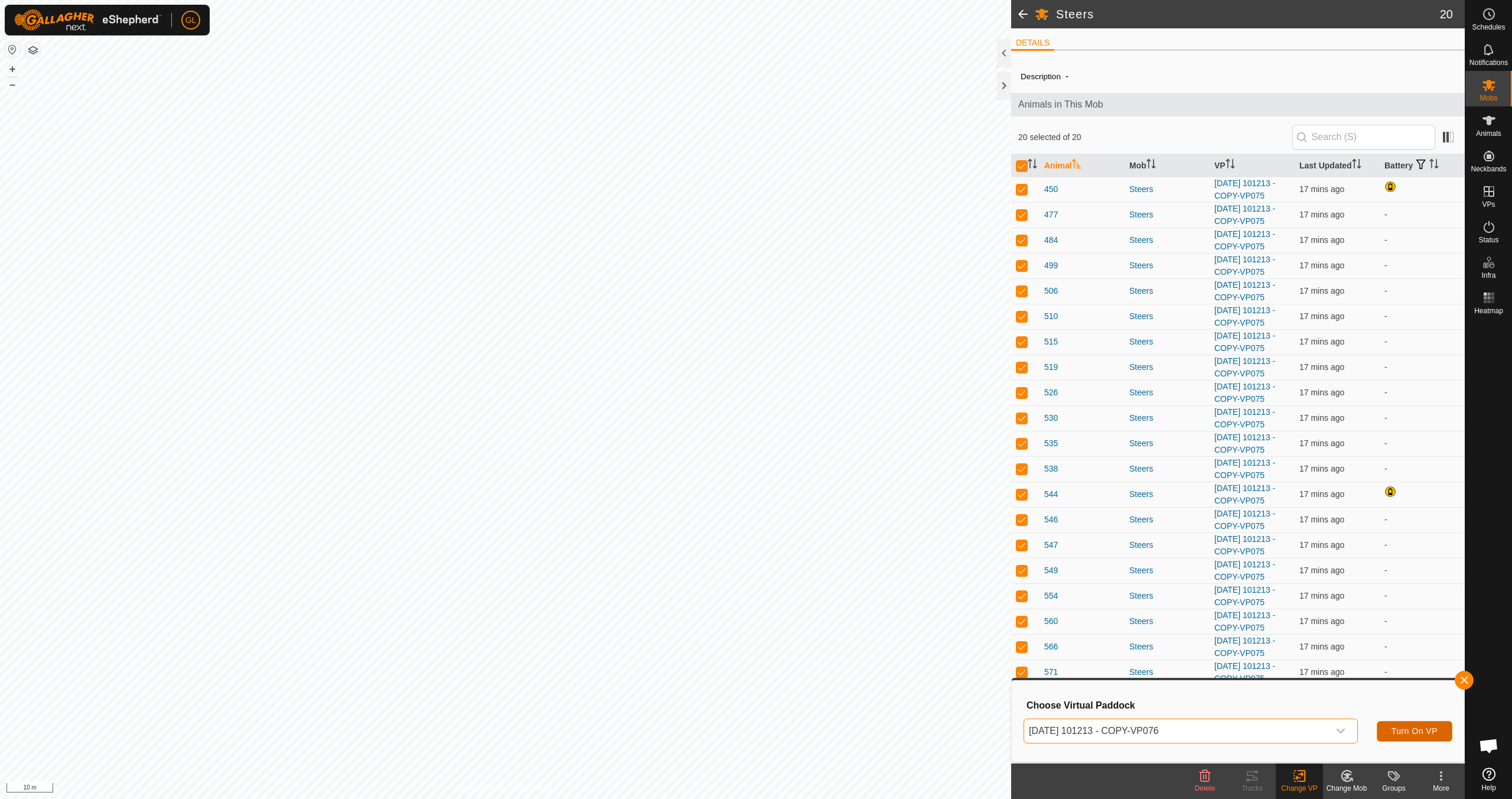
click at [1418, 731] on span "Turn On VP" at bounding box center [1414, 730] width 46 height 9
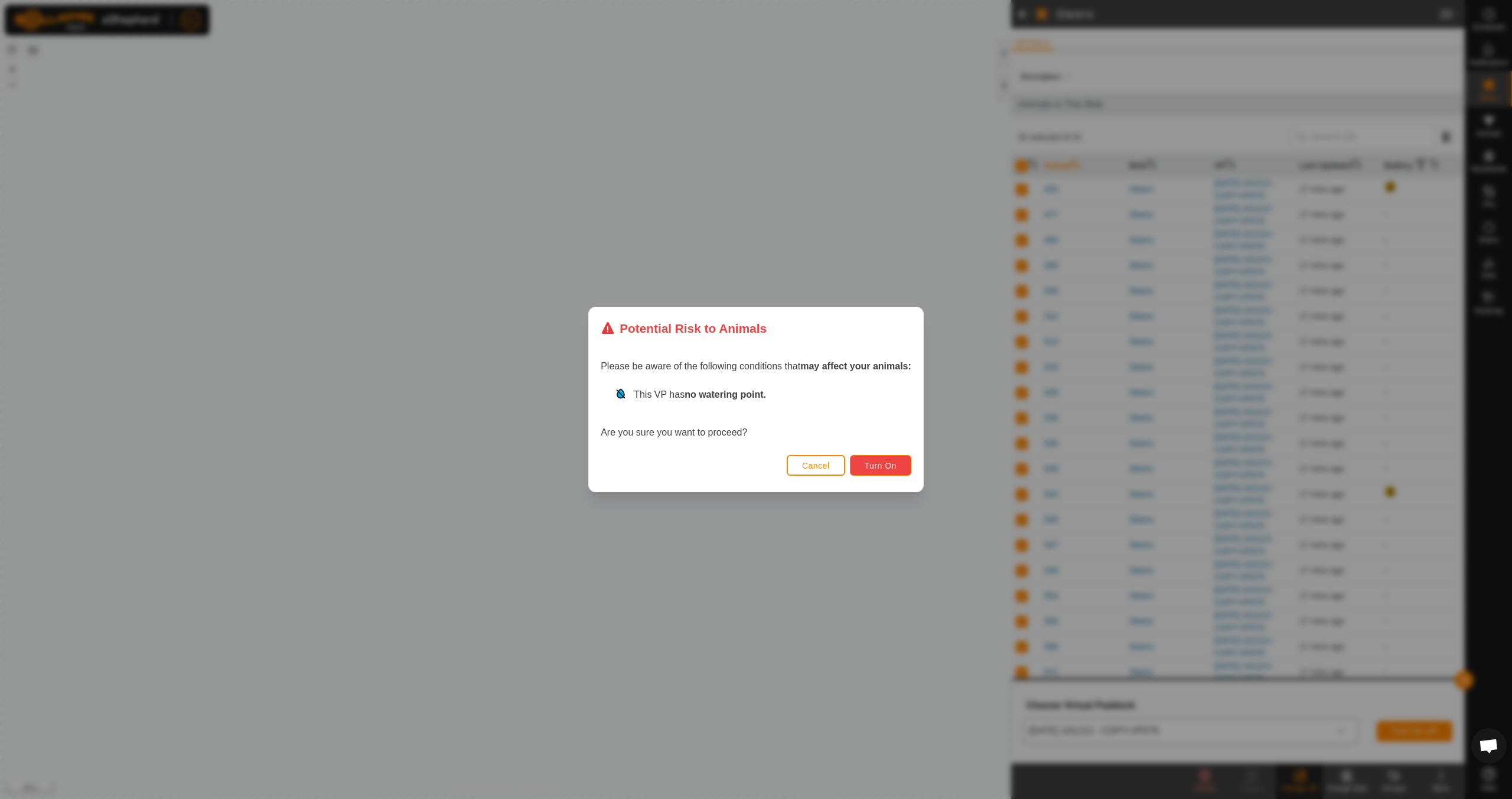
click at [875, 466] on span "Turn On" at bounding box center [880, 465] width 32 height 9
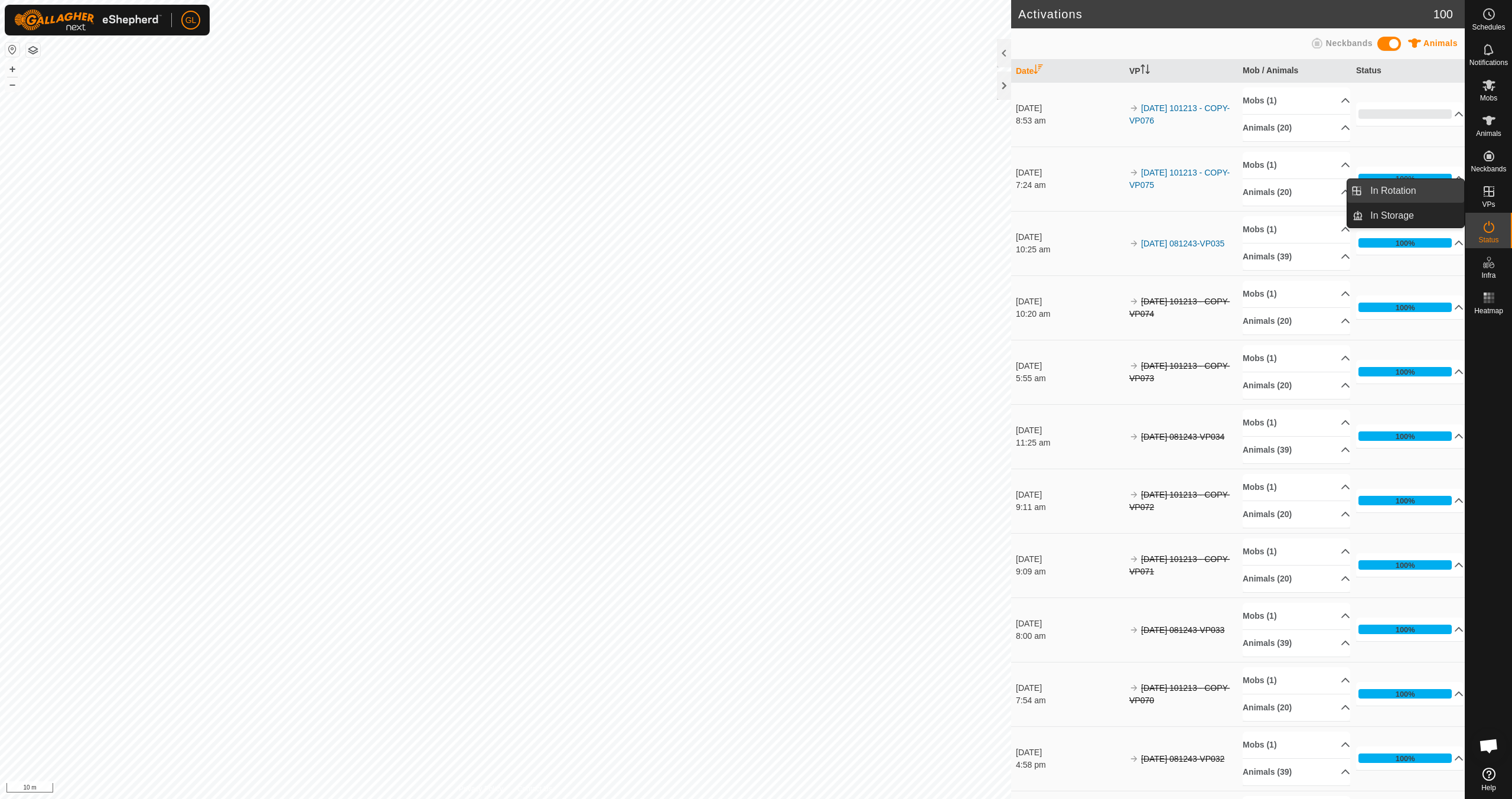
click at [1415, 193] on link "In Rotation" at bounding box center [1414, 191] width 101 height 24
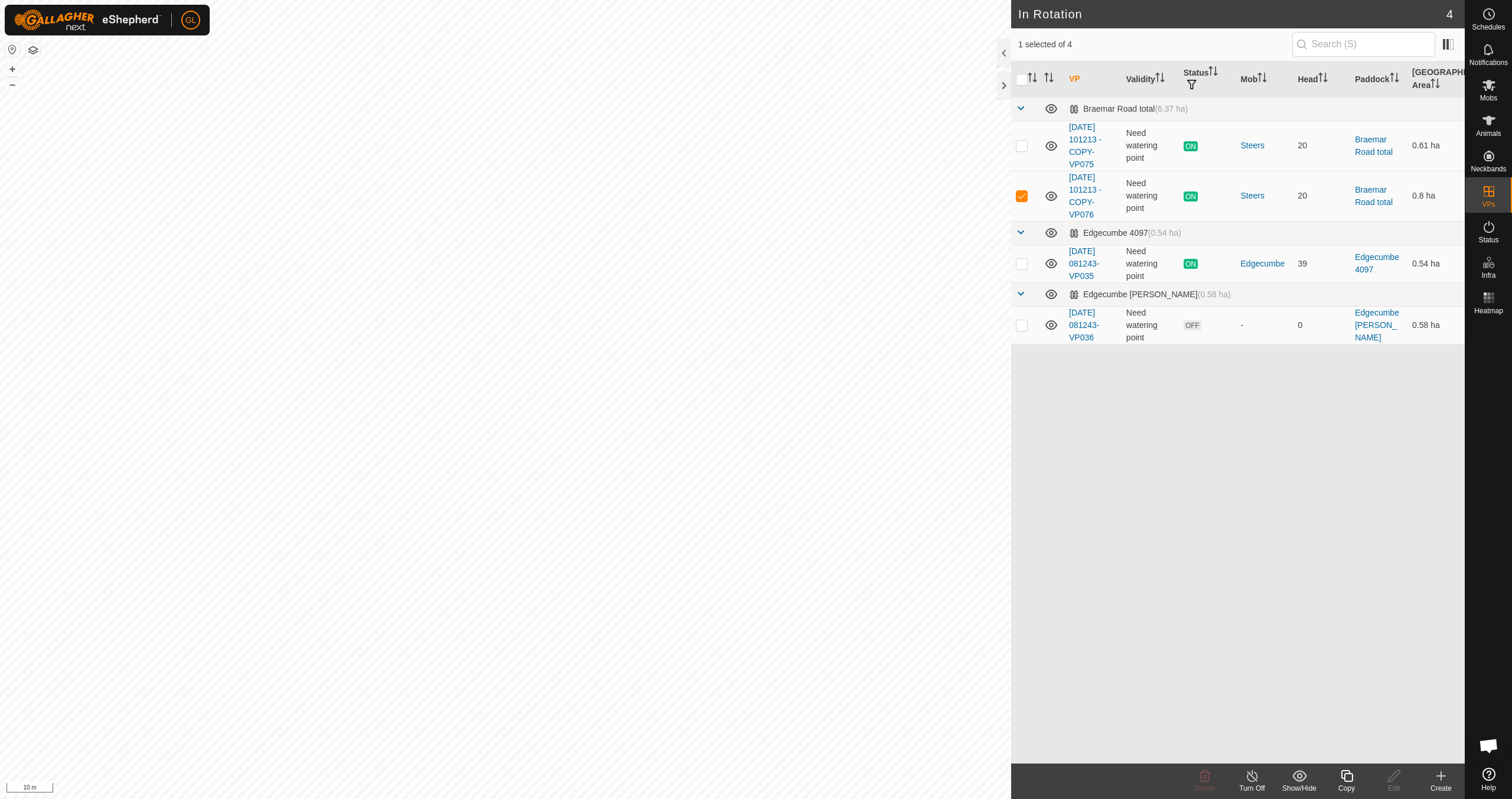
click at [1349, 778] on icon at bounding box center [1346, 776] width 14 height 14
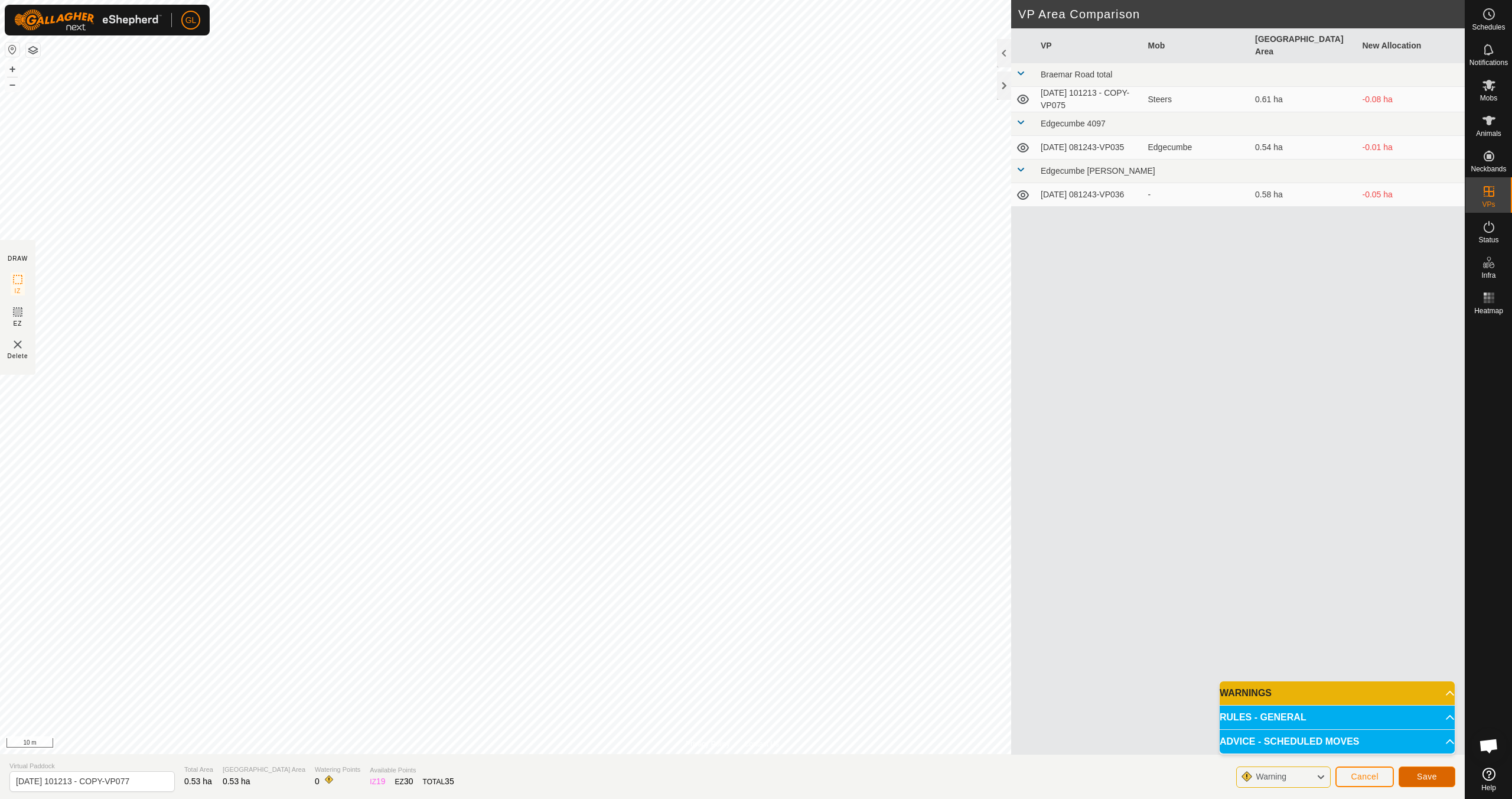
click at [1428, 778] on span "Save" at bounding box center [1427, 776] width 20 height 9
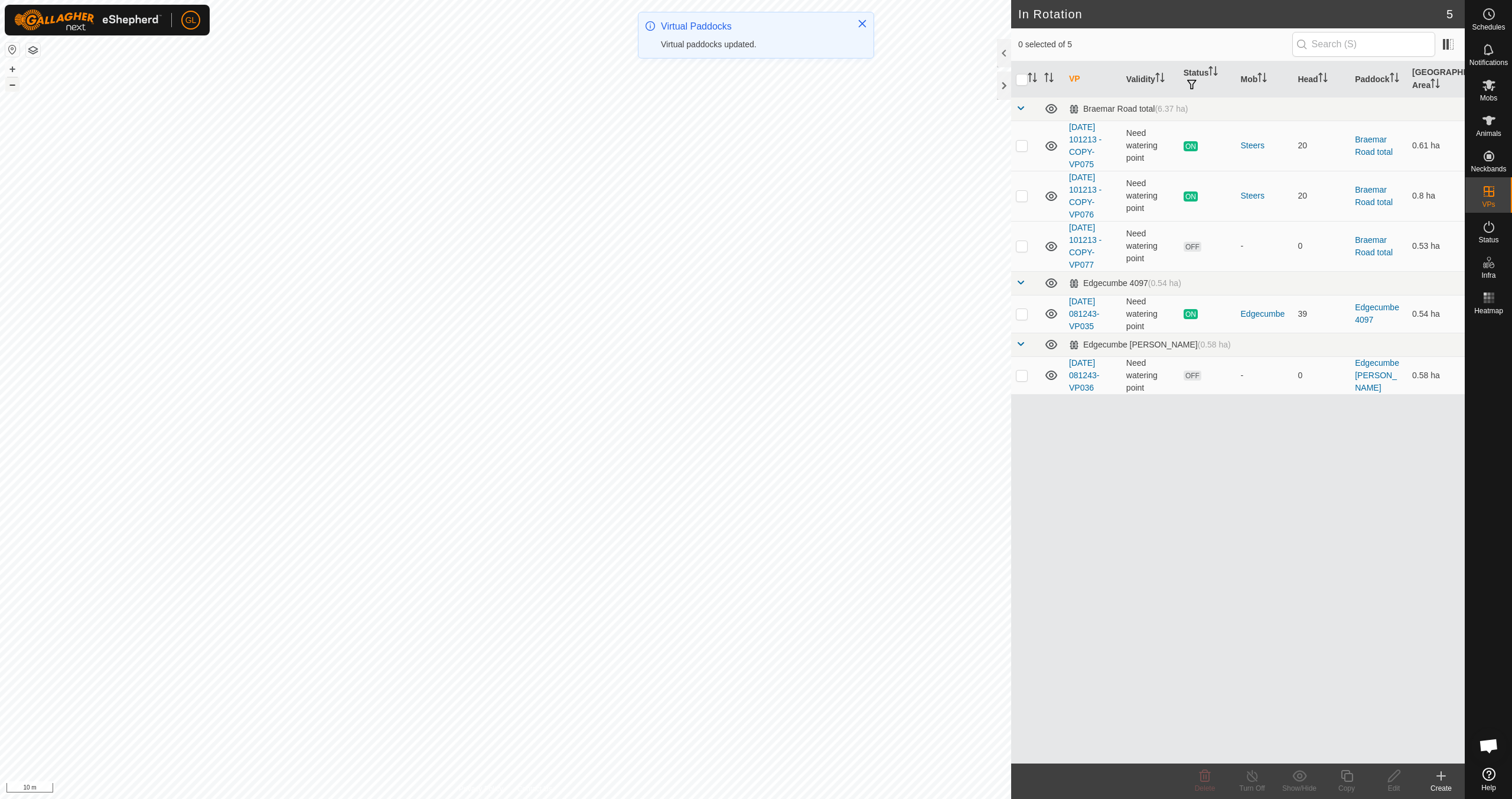
click at [12, 87] on button "–" at bounding box center [12, 85] width 14 height 14
click at [13, 86] on button "–" at bounding box center [12, 85] width 14 height 14
click at [12, 85] on button "–" at bounding box center [12, 85] width 14 height 14
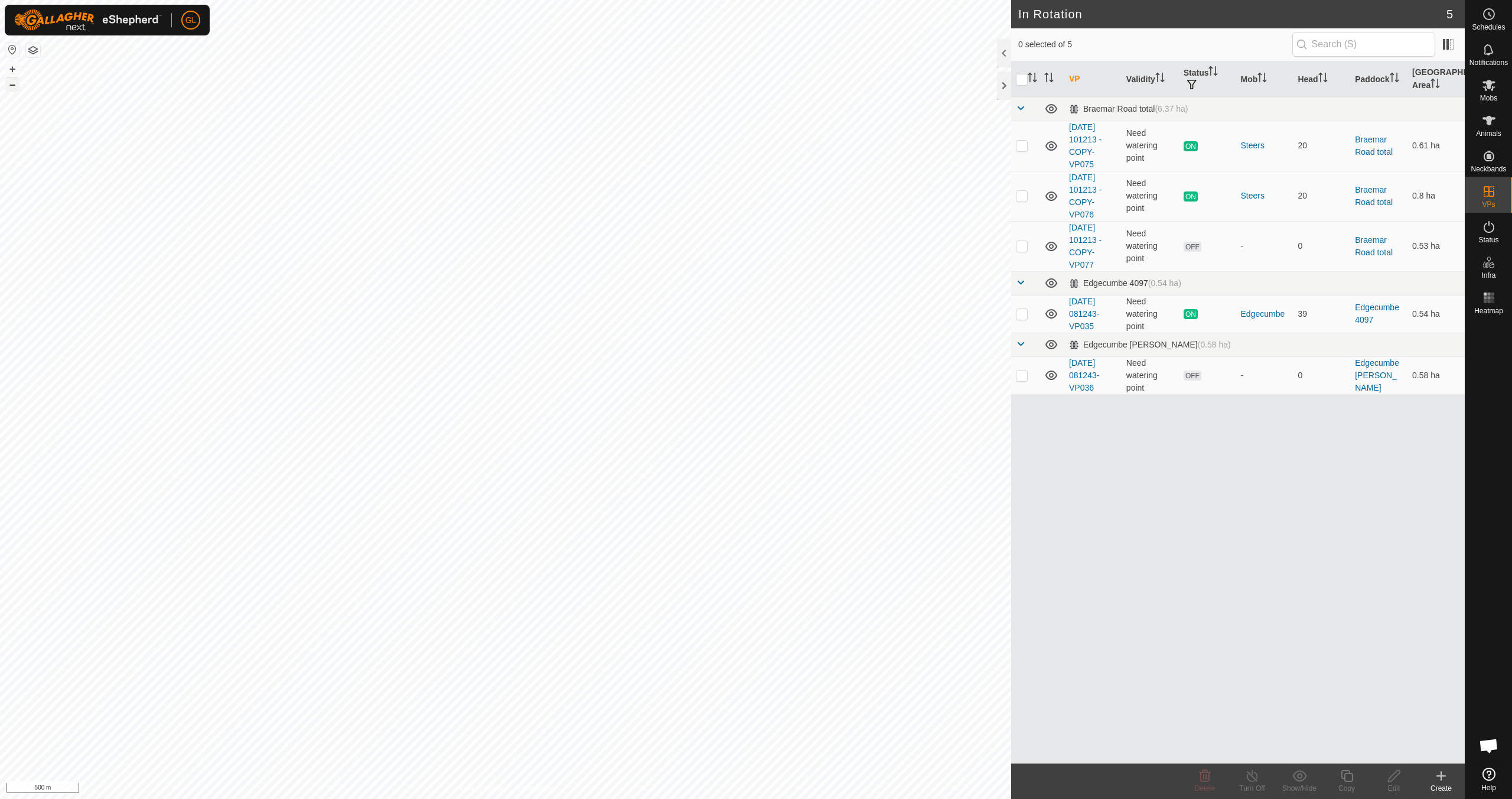
click at [12, 85] on button "–" at bounding box center [12, 85] width 14 height 14
click at [12, 69] on button "+" at bounding box center [12, 69] width 14 height 14
click at [11, 69] on button "+" at bounding box center [12, 69] width 14 height 14
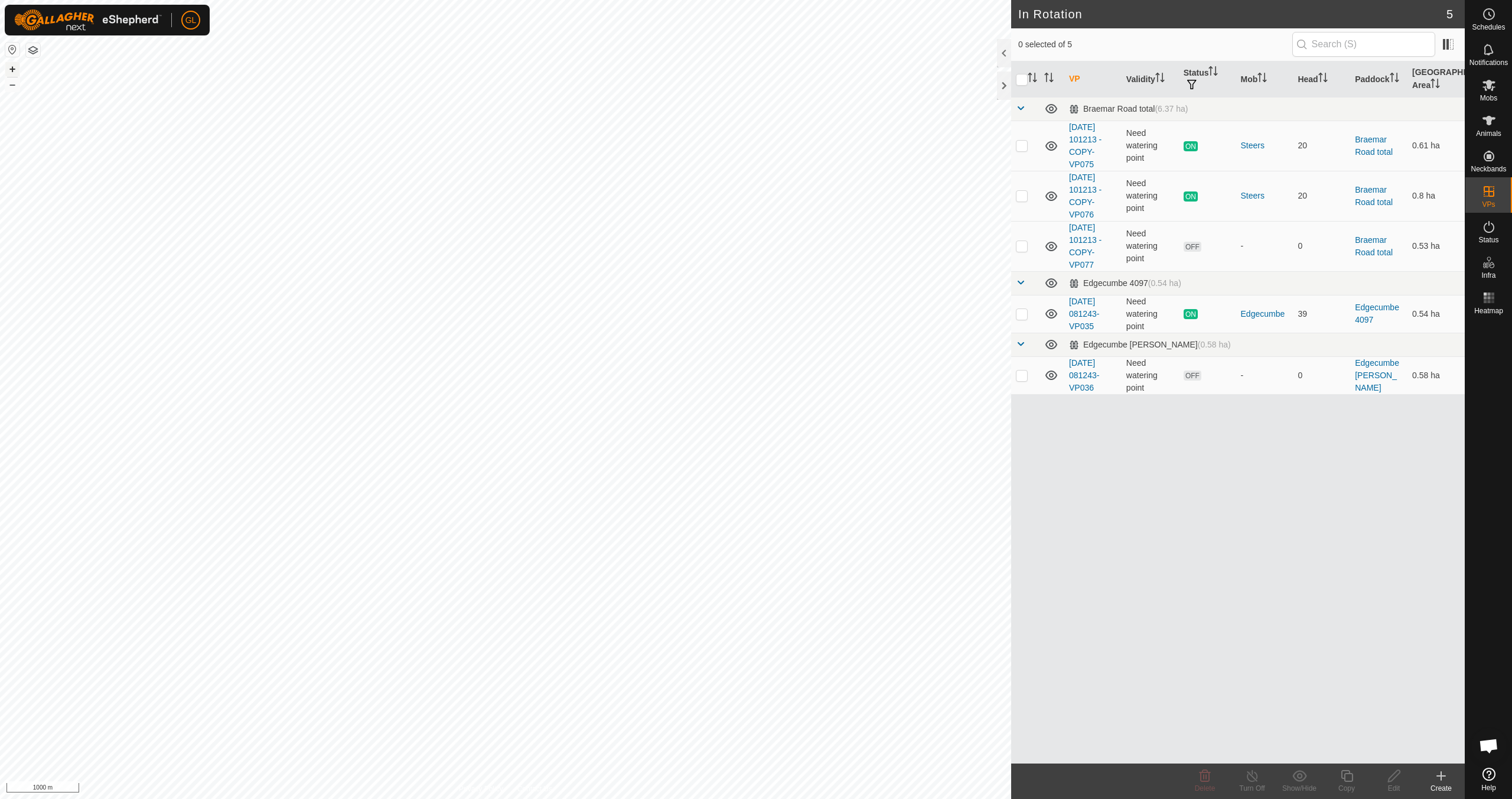
click at [11, 69] on button "+" at bounding box center [12, 69] width 14 height 14
click at [9, 68] on button "+" at bounding box center [12, 69] width 14 height 14
click at [9, 67] on button "+" at bounding box center [12, 69] width 14 height 14
click at [13, 71] on button "+" at bounding box center [12, 69] width 14 height 14
click at [9, 69] on button "+" at bounding box center [12, 69] width 14 height 14
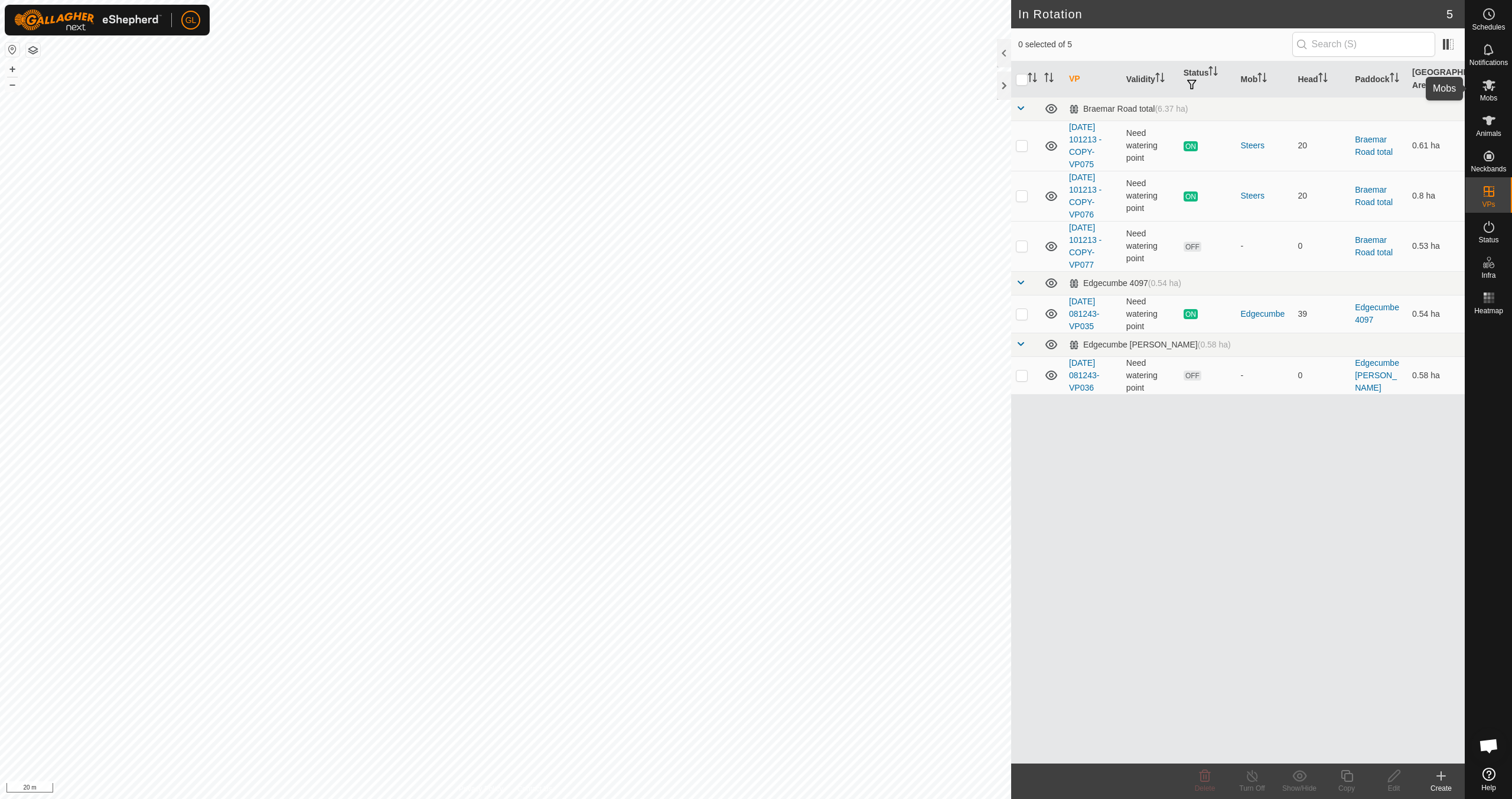
click at [1492, 90] on icon at bounding box center [1489, 85] width 14 height 14
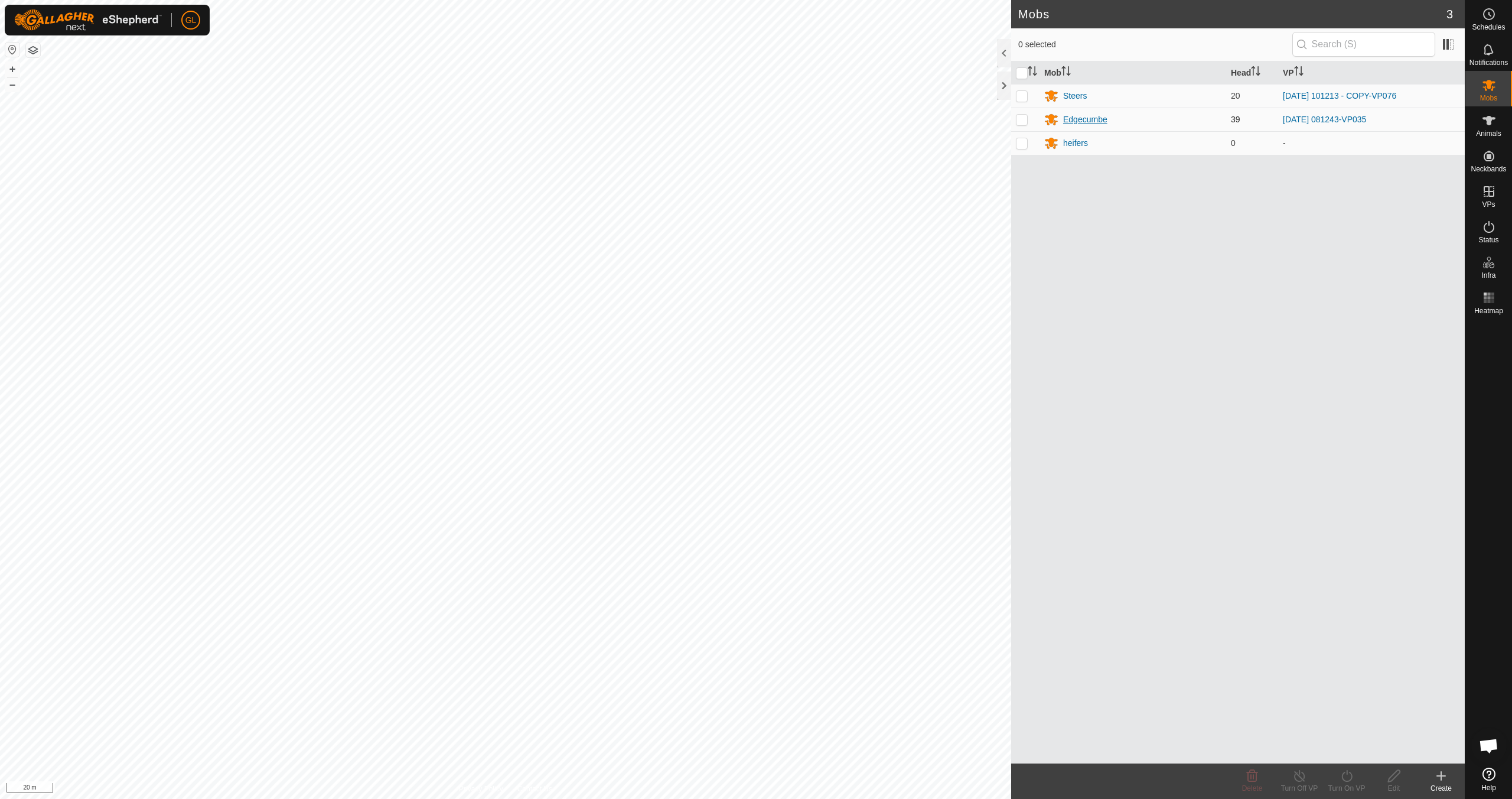
click at [1089, 118] on div "Edgecumbe" at bounding box center [1085, 119] width 44 height 12
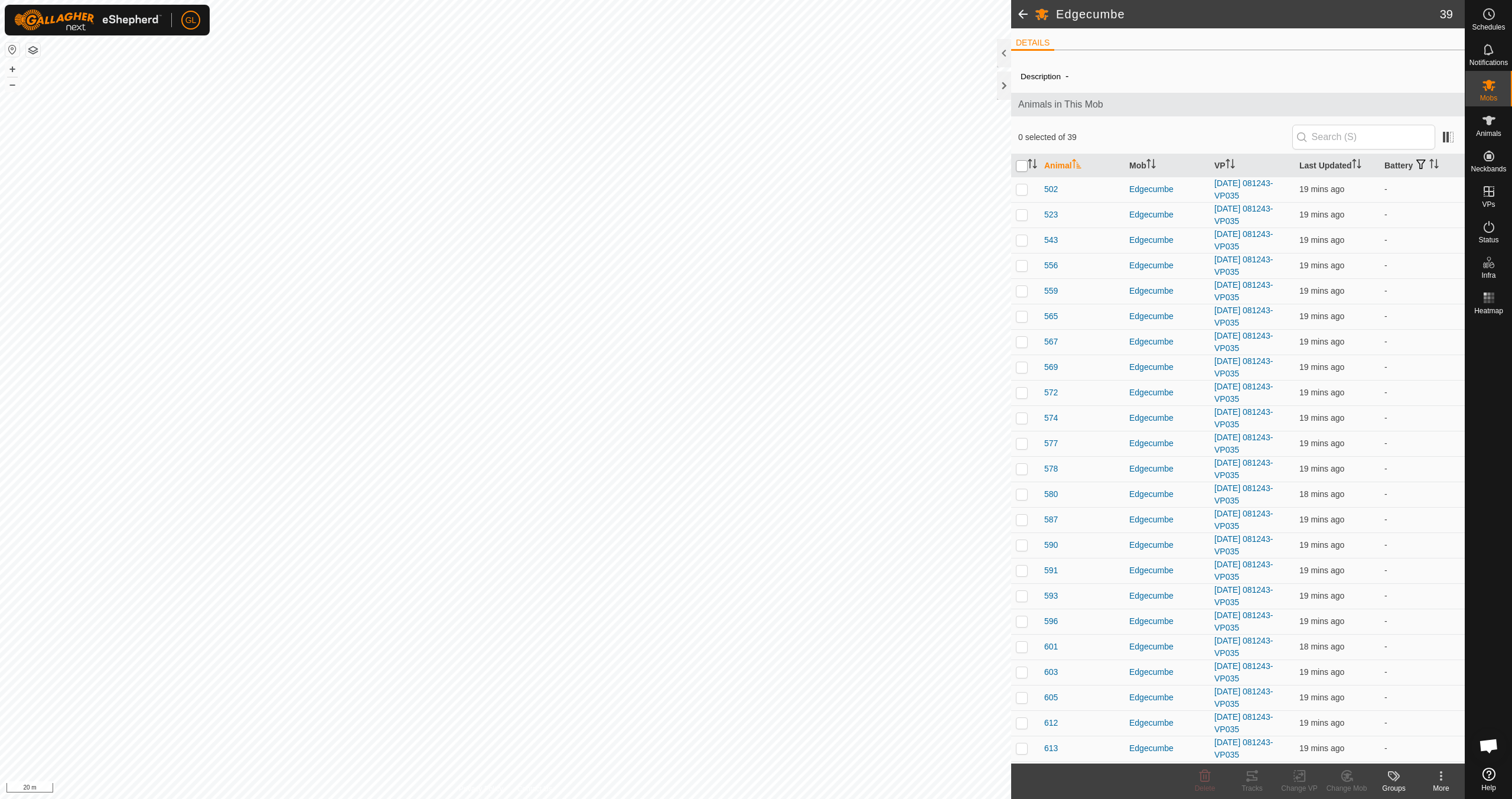
click at [1021, 168] on input "checkbox" at bounding box center [1021, 166] width 12 height 12
checkbox input "true"
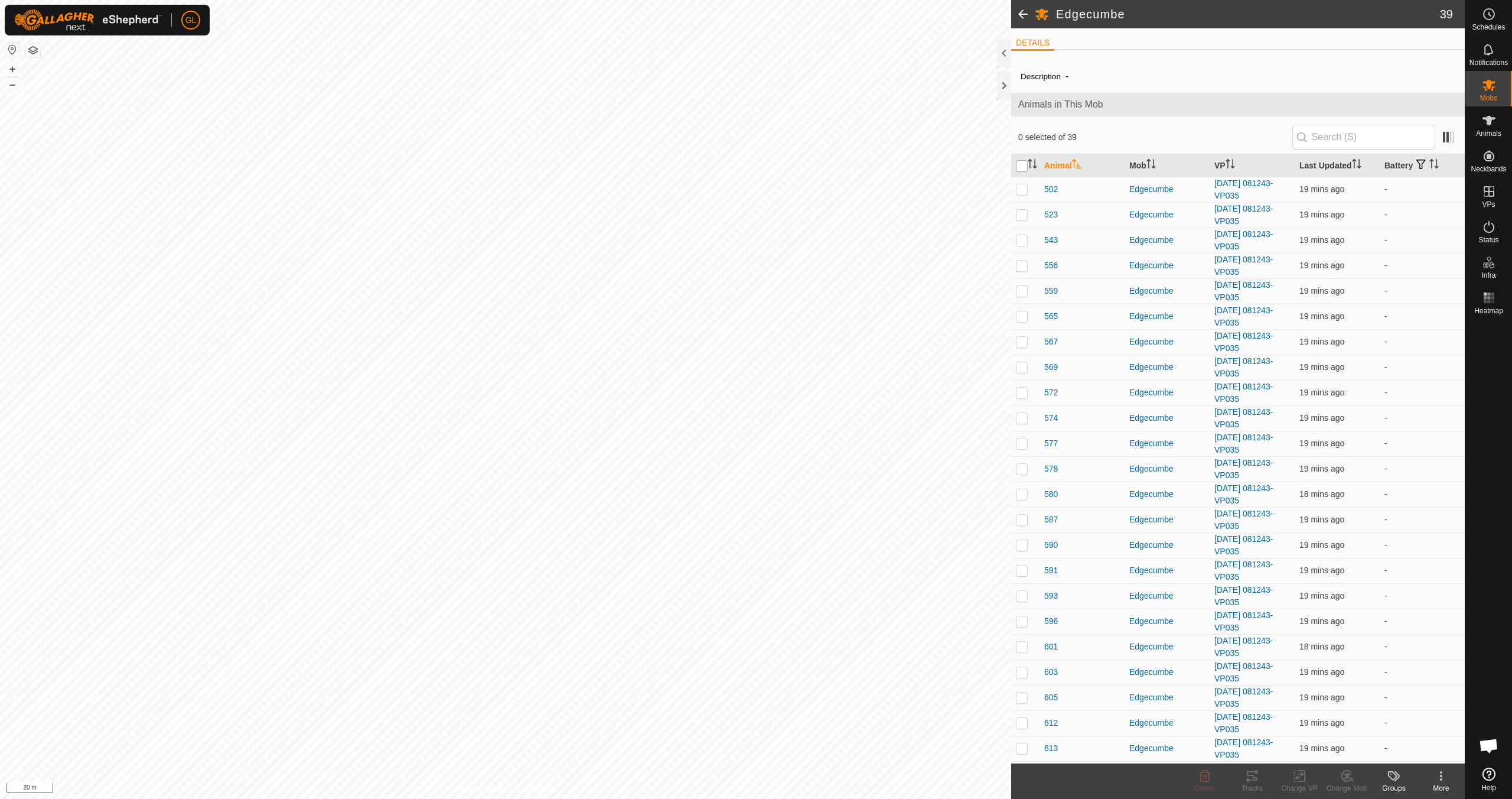
checkbox input "true"
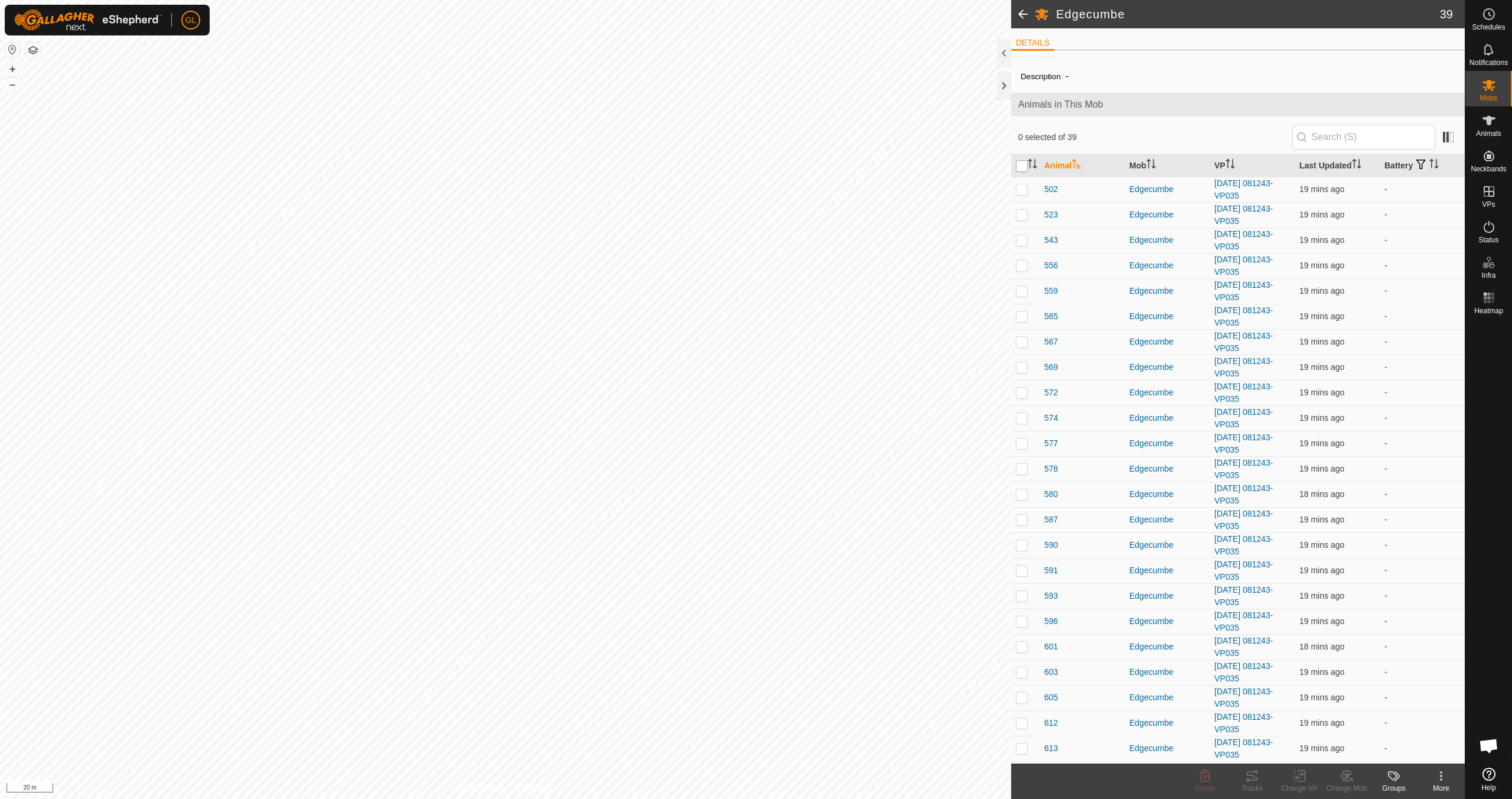
checkbox input "true"
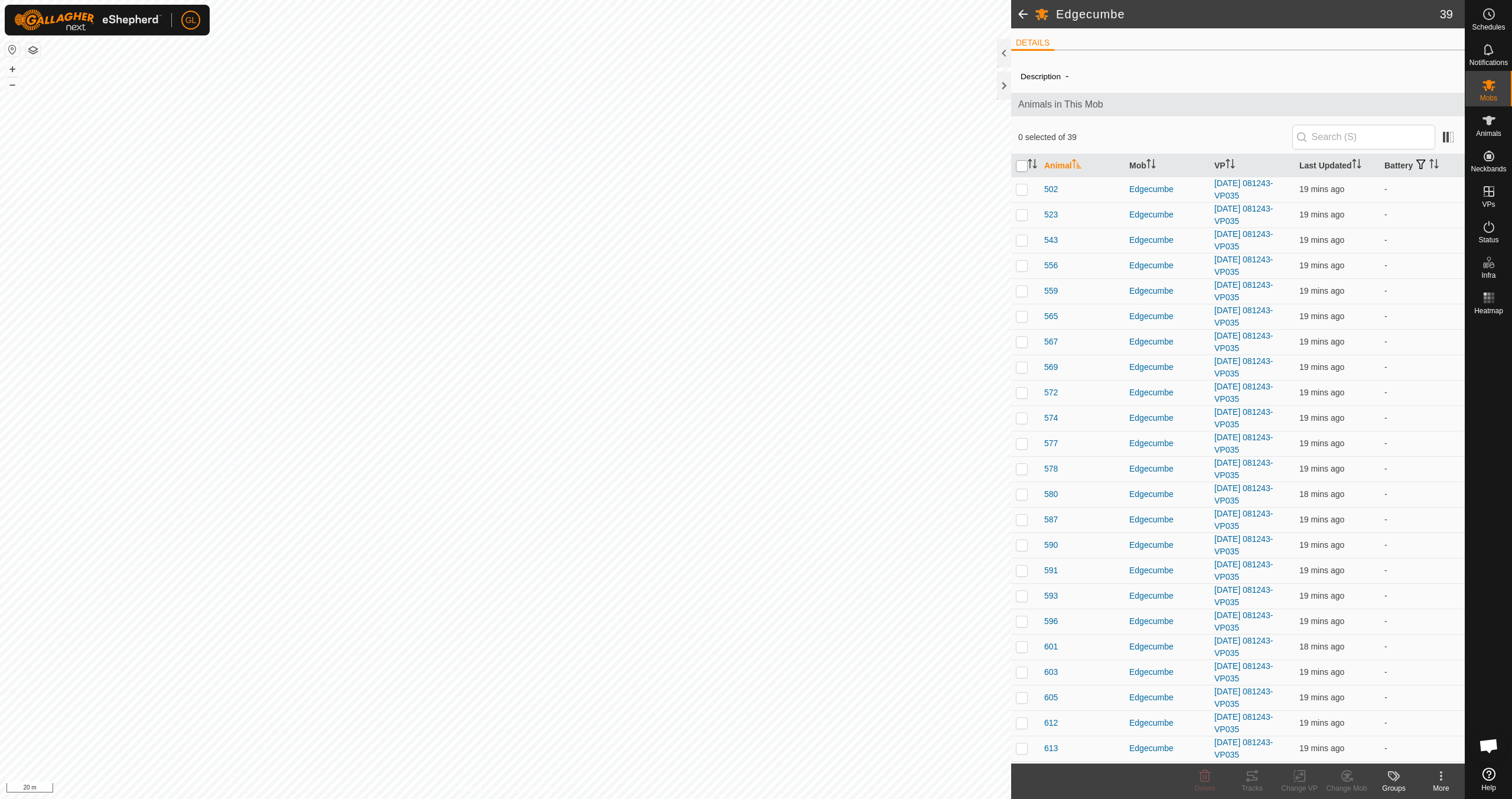
checkbox input "true"
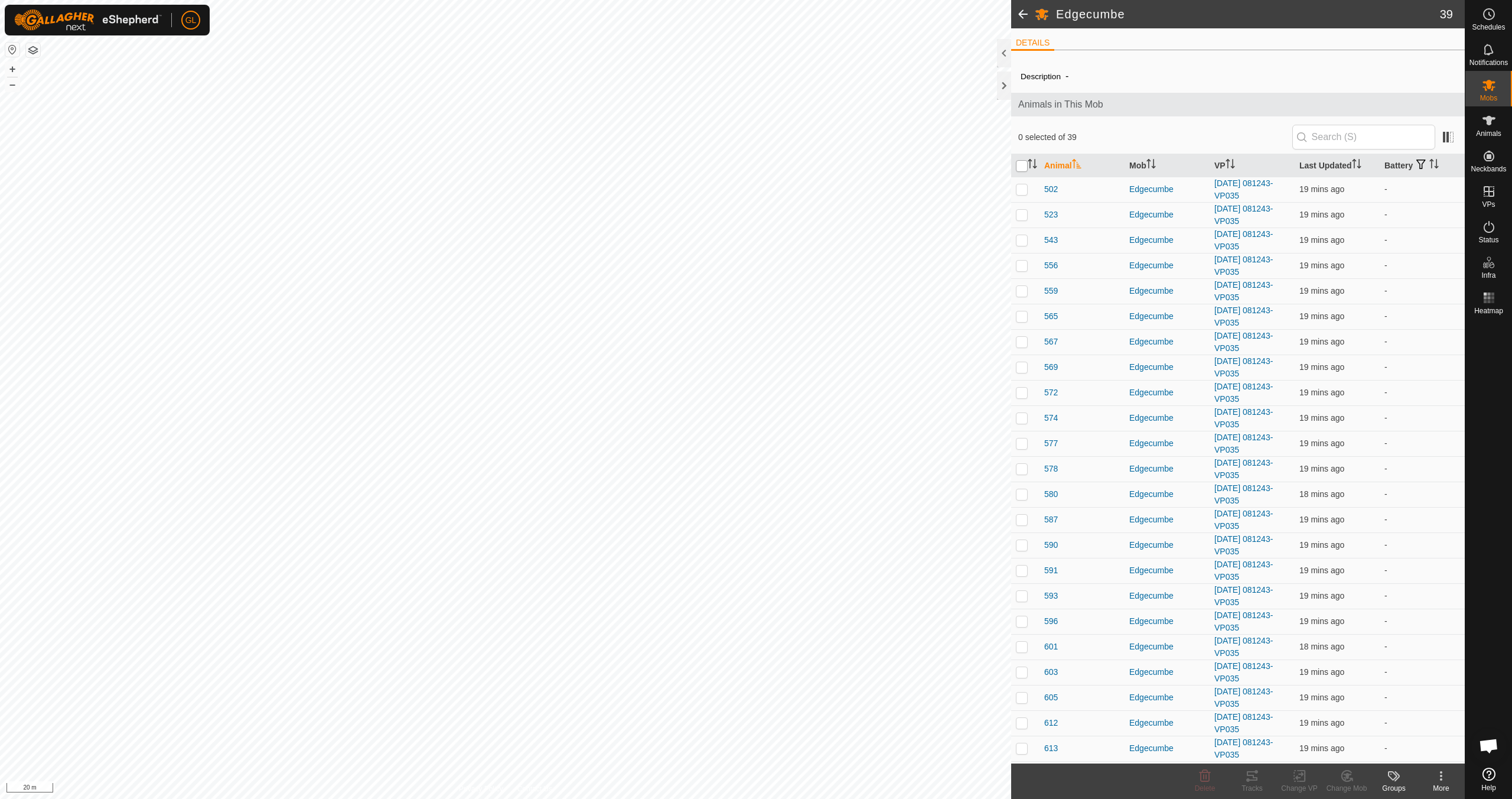
checkbox input "true"
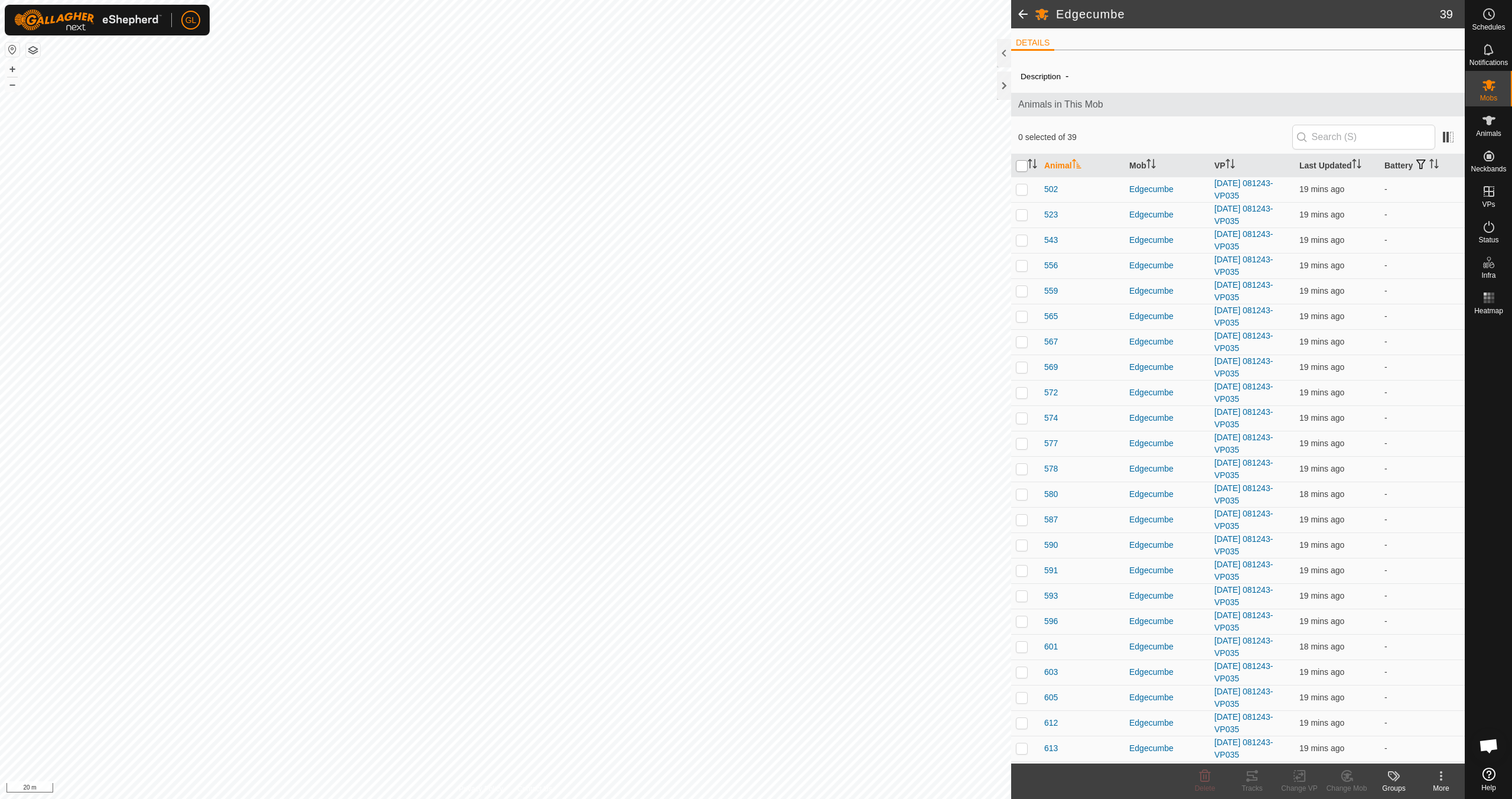
checkbox input "true"
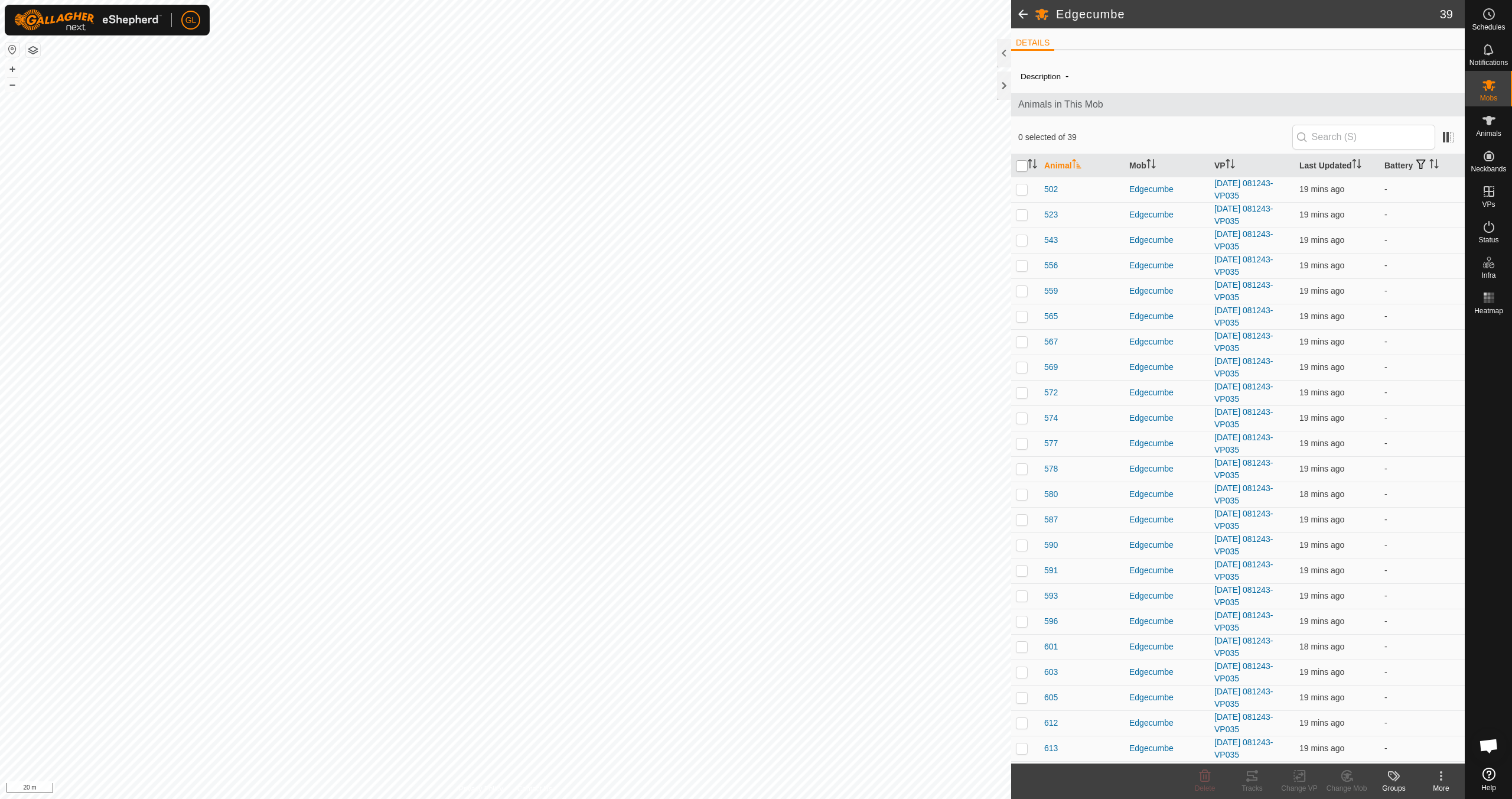
checkbox input "true"
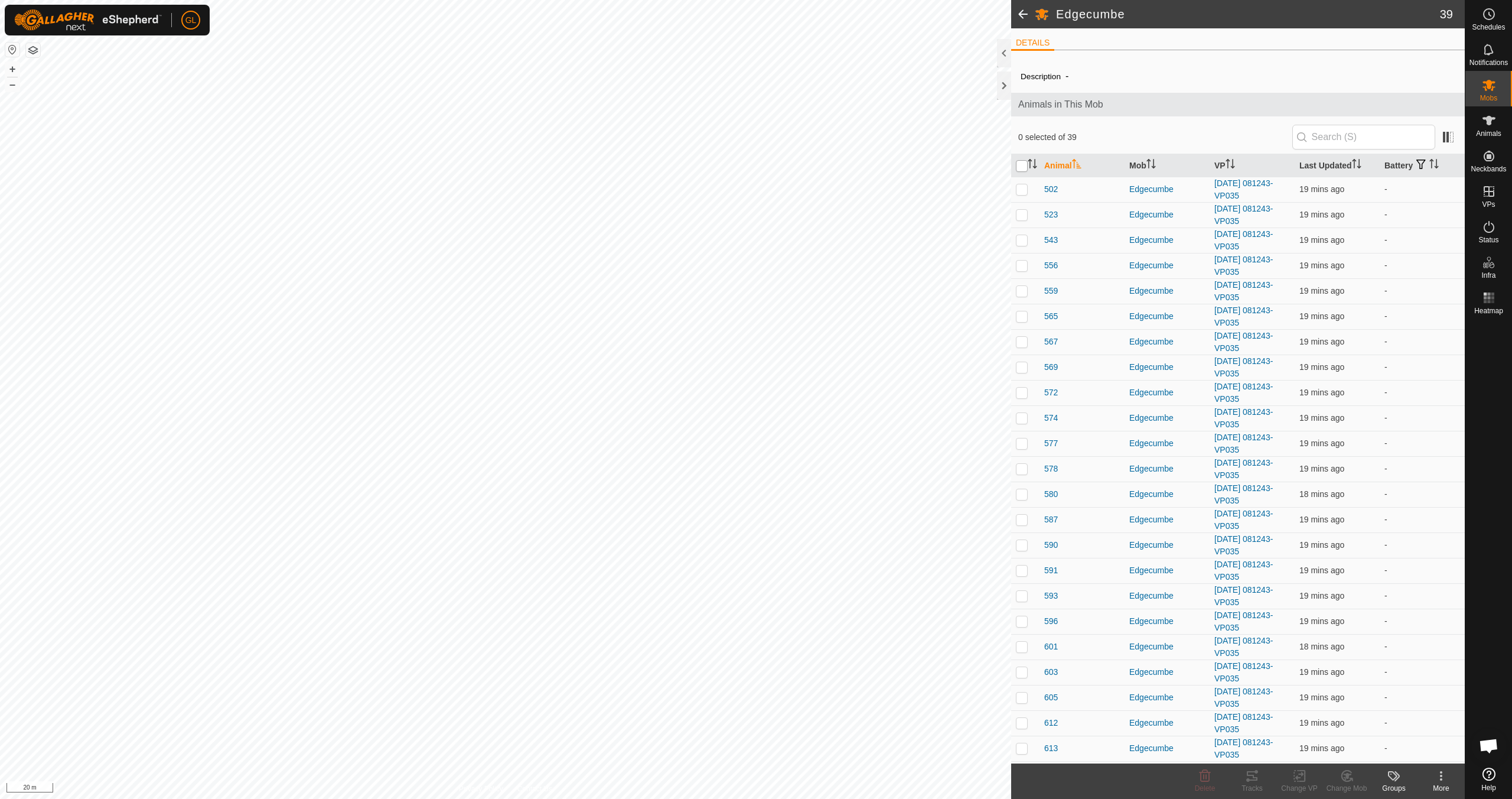
checkbox input "true"
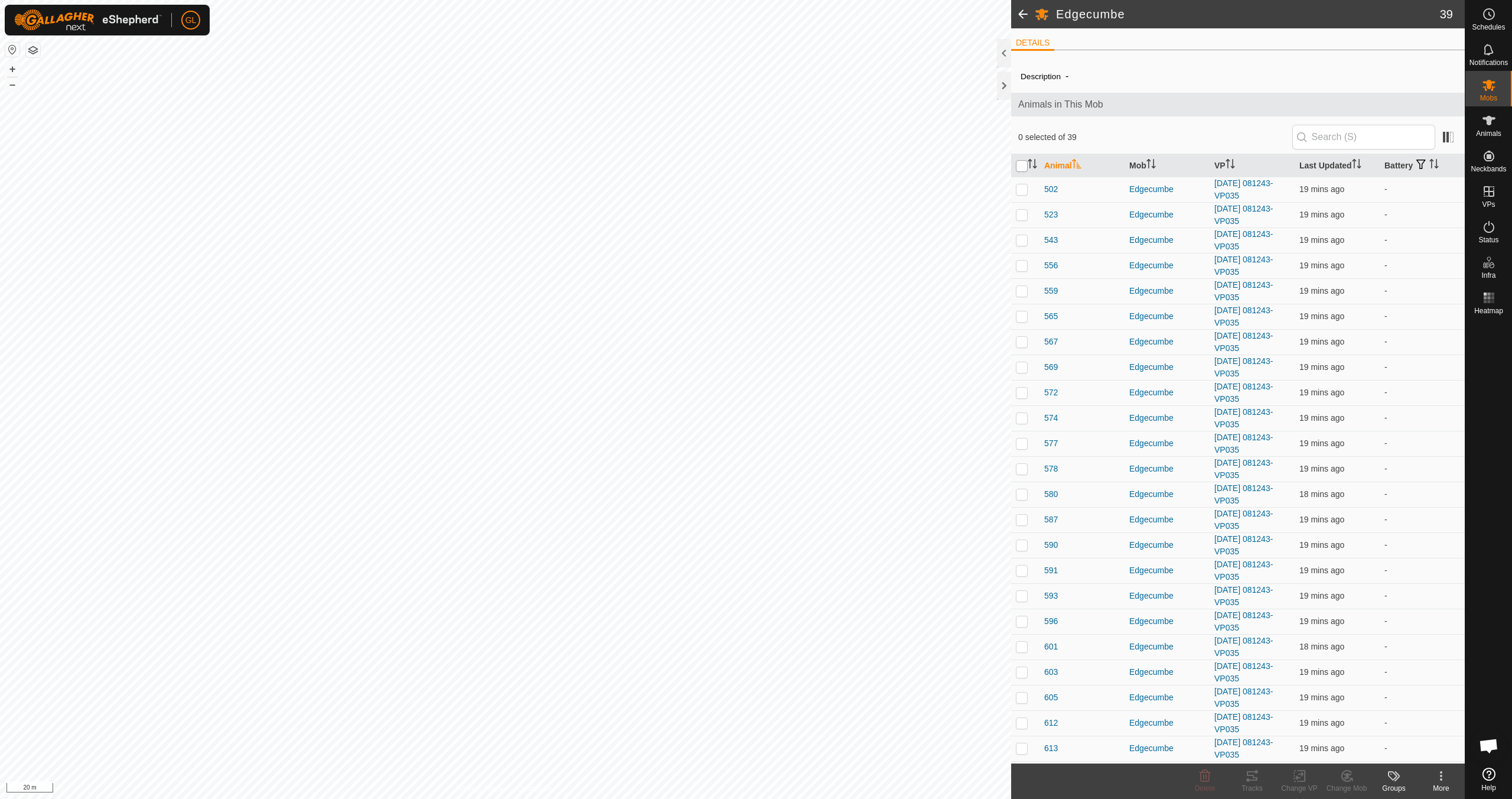
checkbox input "true"
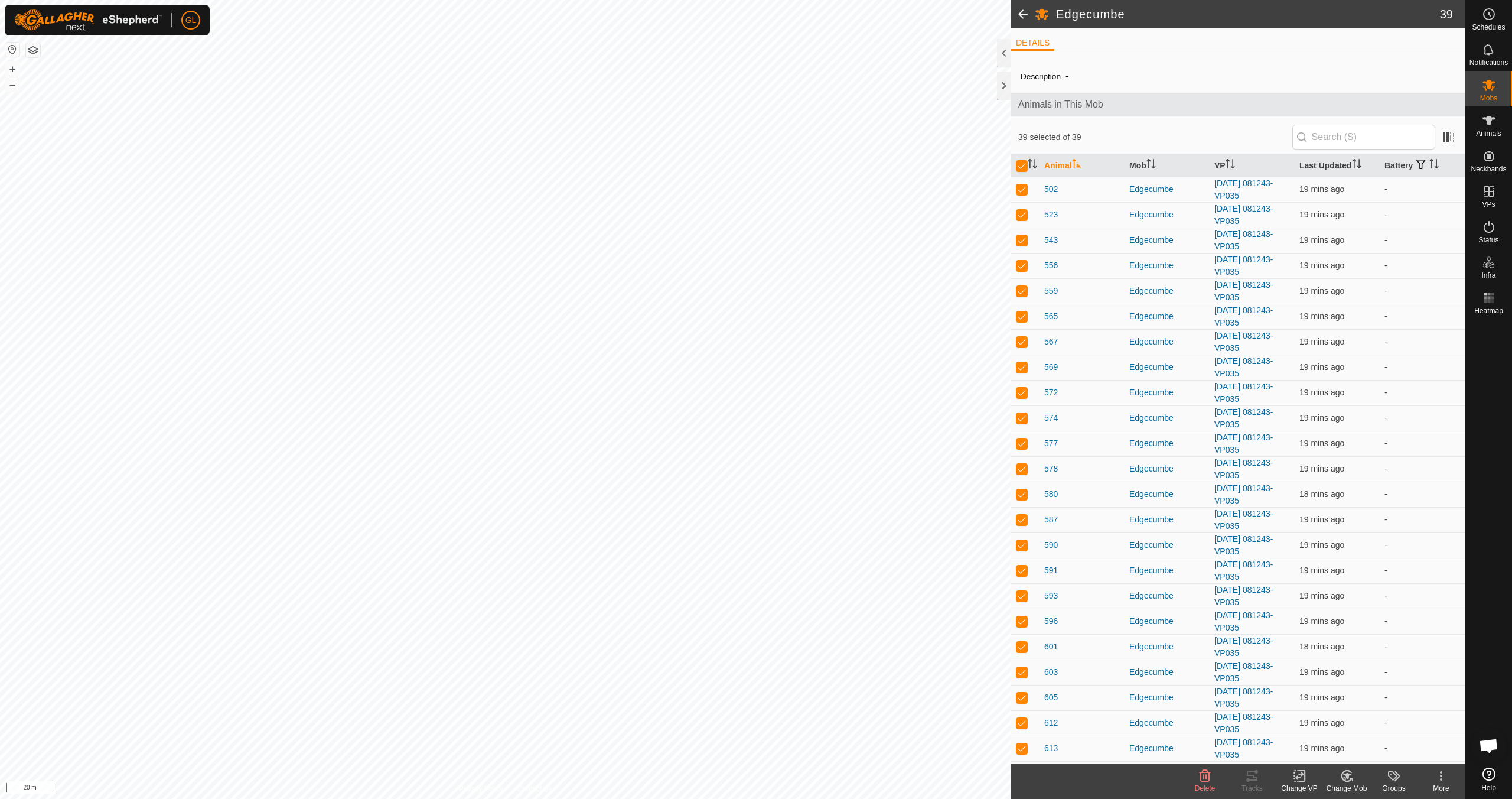
click at [1302, 780] on icon at bounding box center [1301, 775] width 5 height 11
click at [1323, 723] on link "Choose VP..." at bounding box center [1335, 725] width 117 height 24
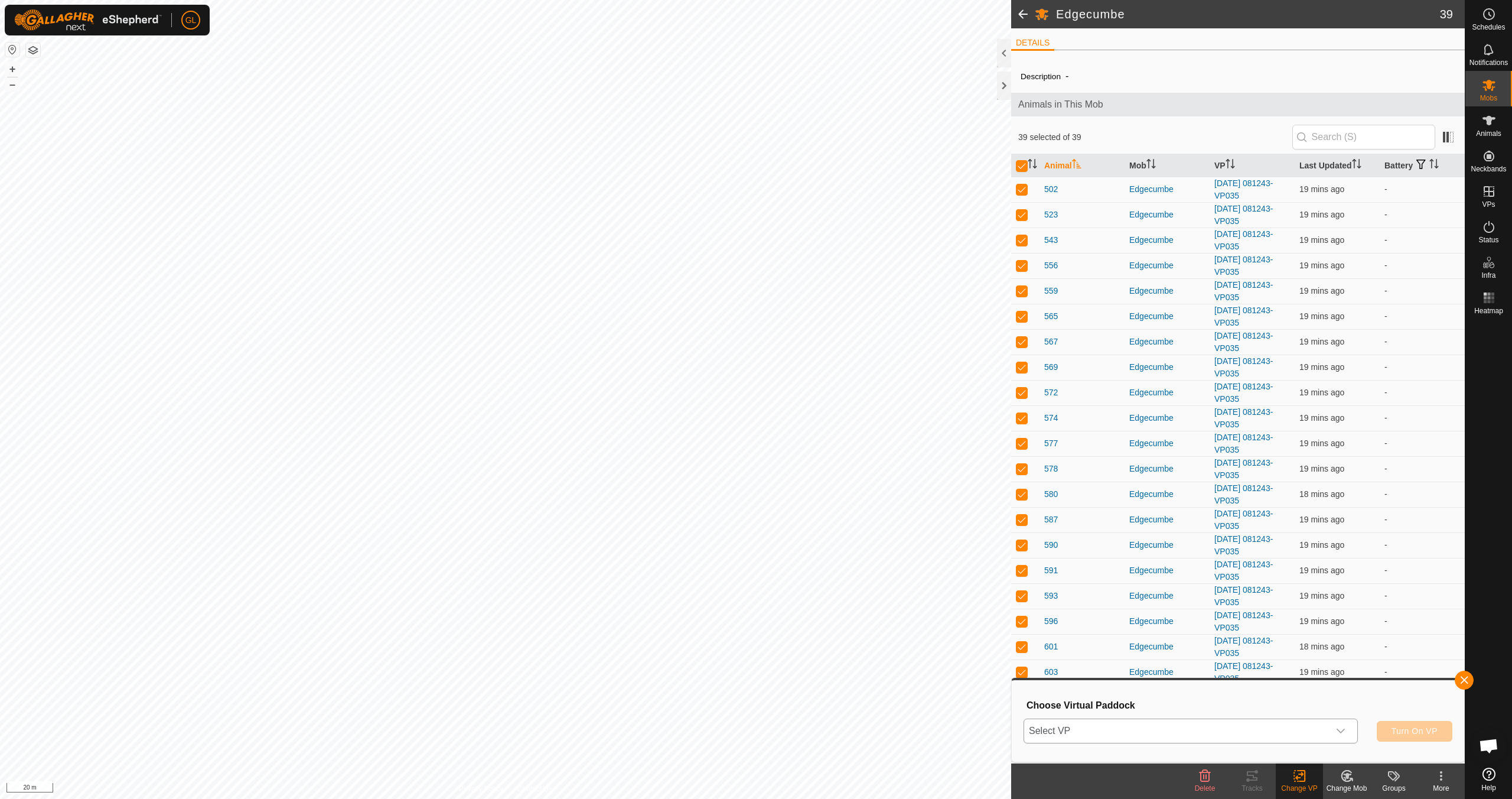
click at [1344, 731] on icon "dropdown trigger" at bounding box center [1340, 730] width 9 height 9
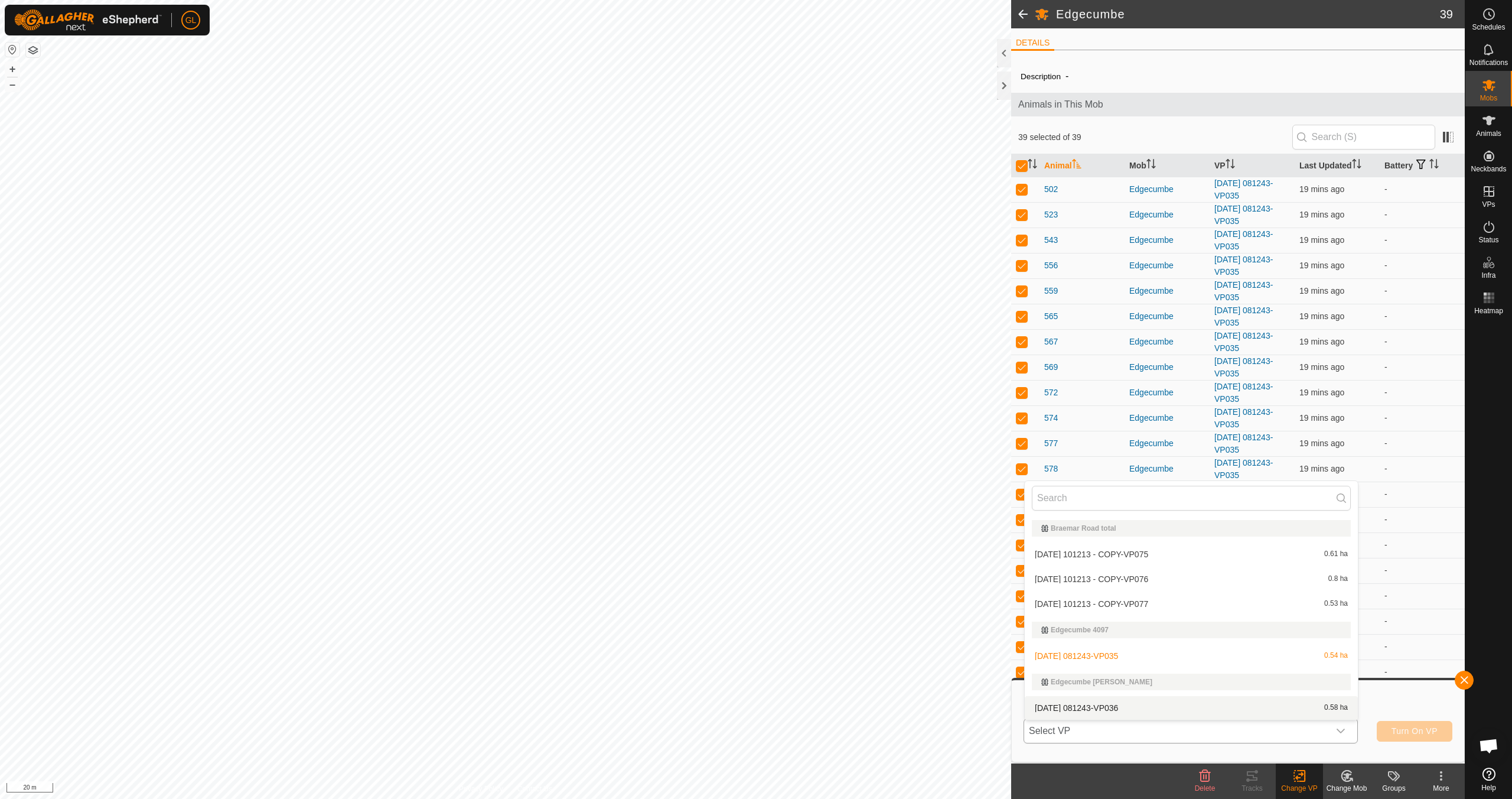
click at [1221, 706] on li "[DATE] 081243-VP036 0.58 ha" at bounding box center [1191, 707] width 333 height 24
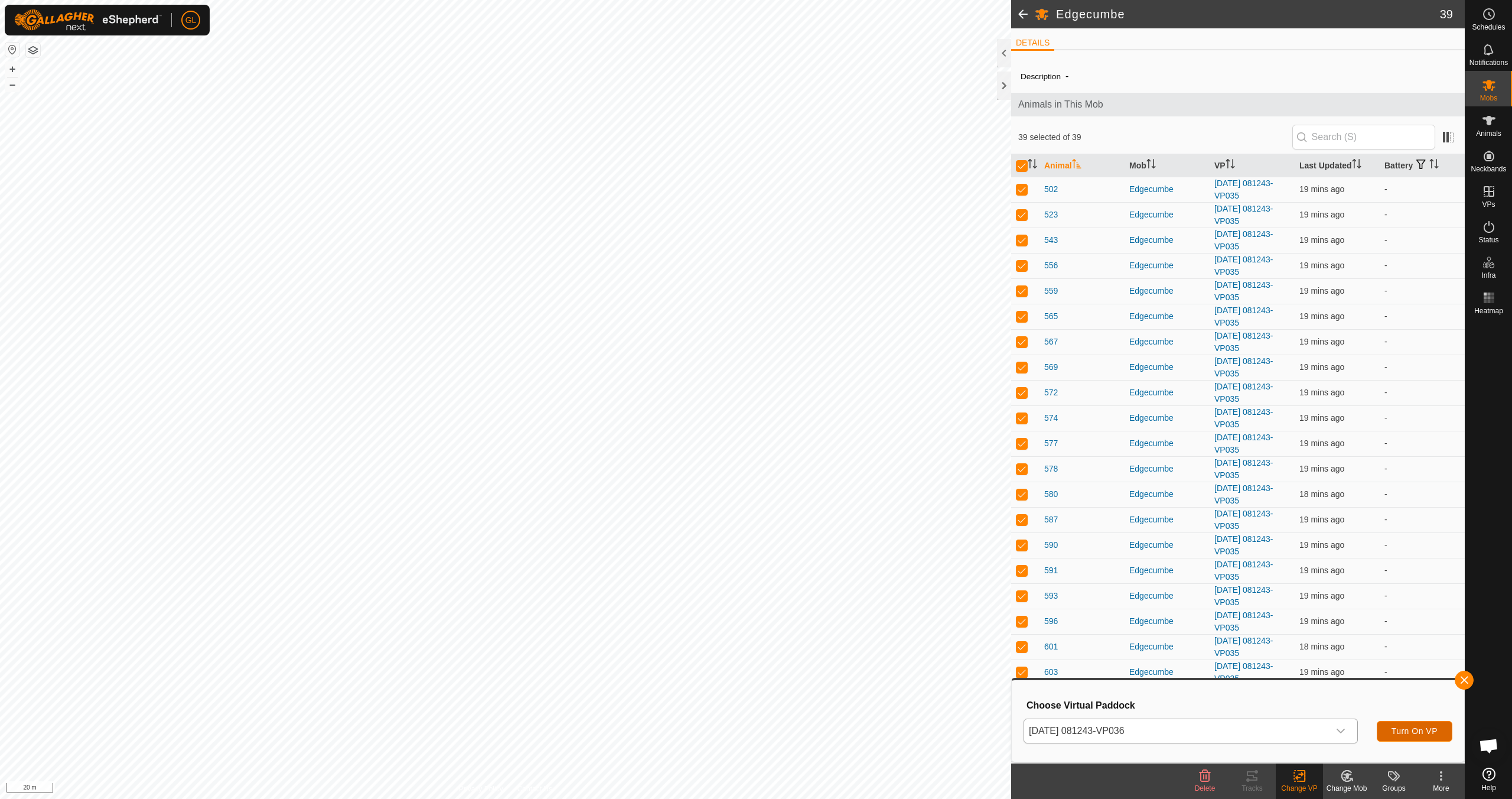
click at [1409, 728] on span "Turn On VP" at bounding box center [1414, 730] width 46 height 9
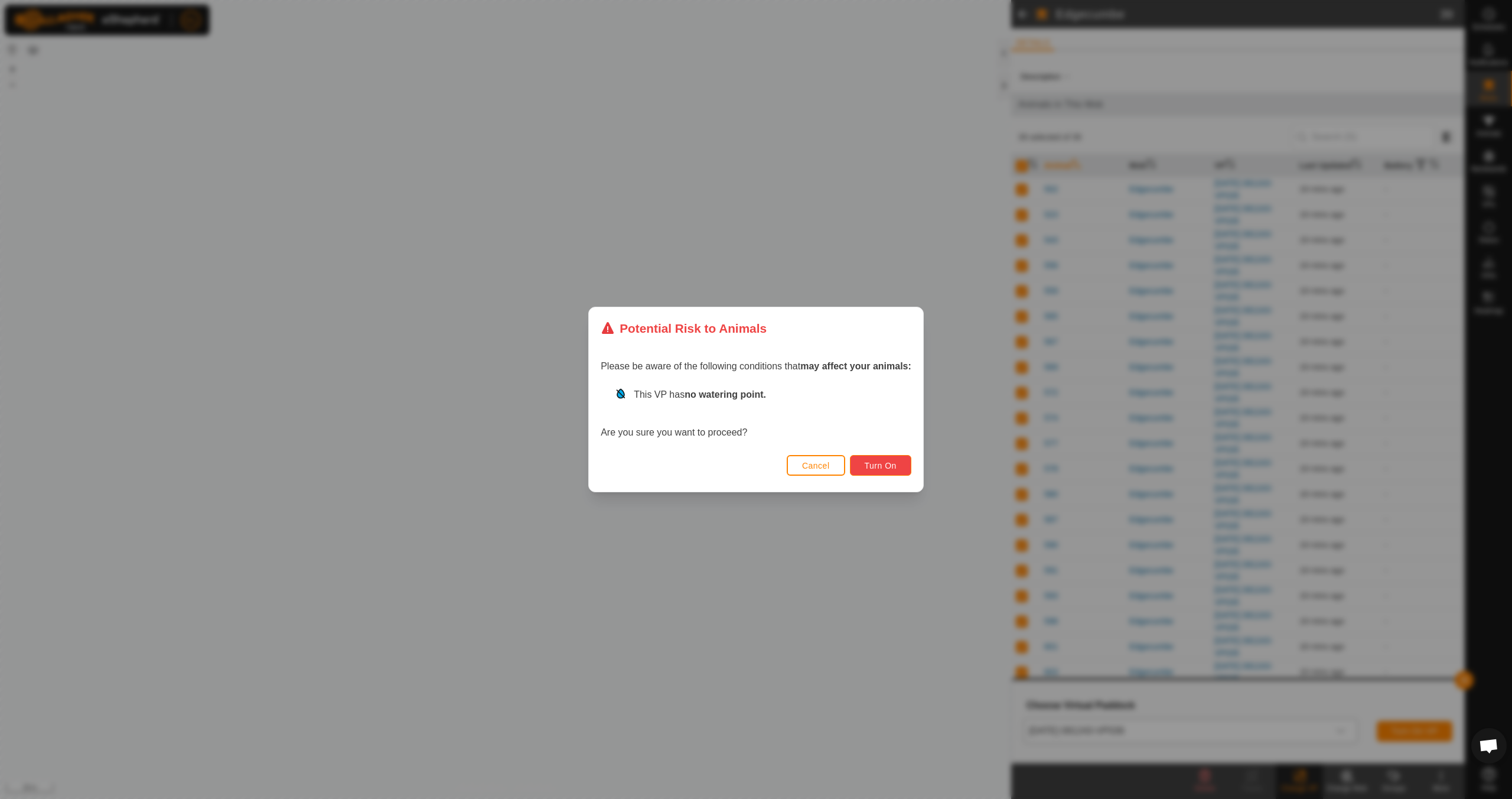
click at [890, 472] on button "Turn On" at bounding box center [880, 465] width 61 height 21
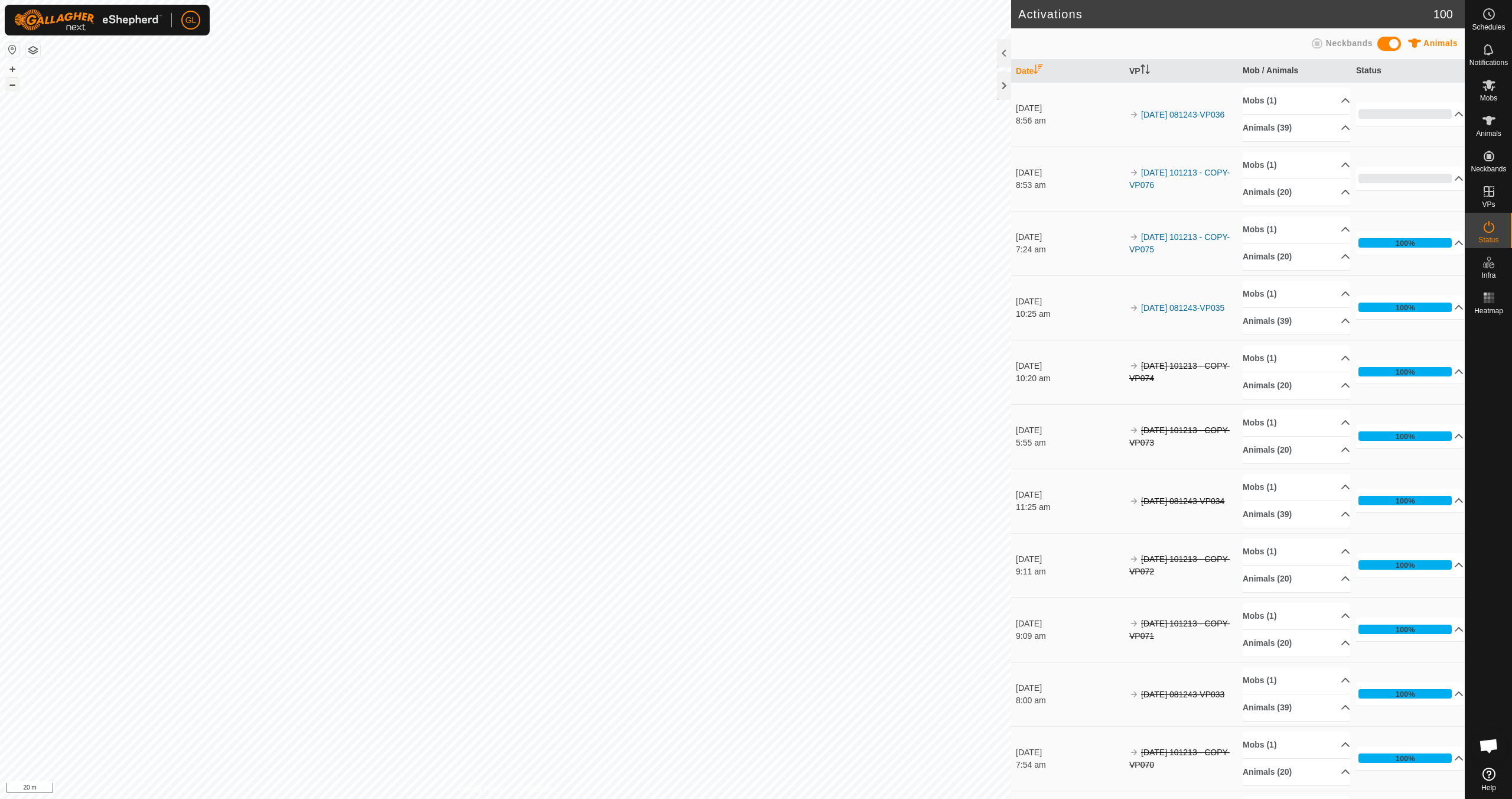
click at [14, 86] on button "–" at bounding box center [12, 85] width 14 height 14
click at [1492, 98] on span "Mobs" at bounding box center [1488, 98] width 17 height 7
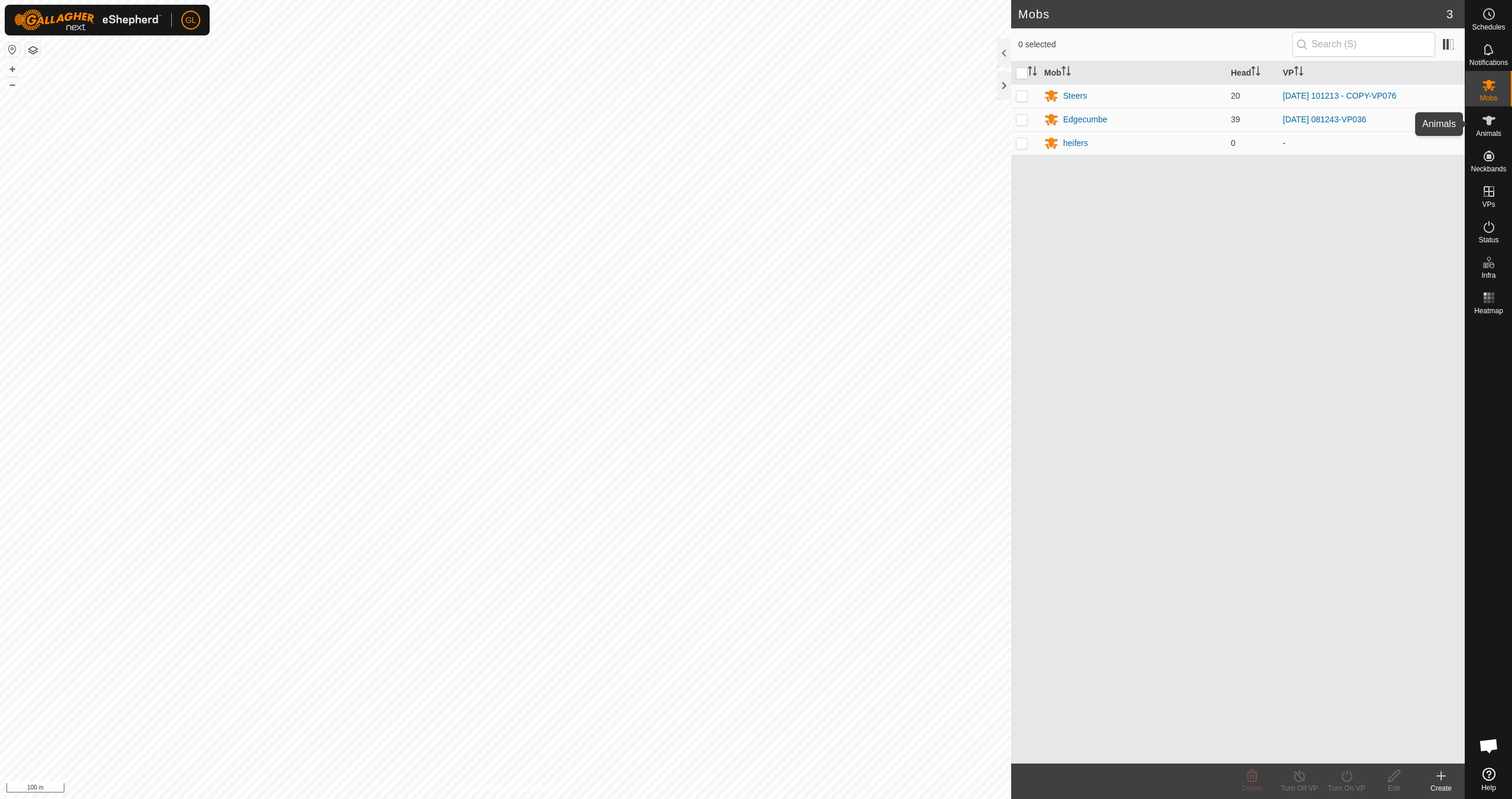
click at [1490, 130] on span "Animals" at bounding box center [1488, 134] width 25 height 7
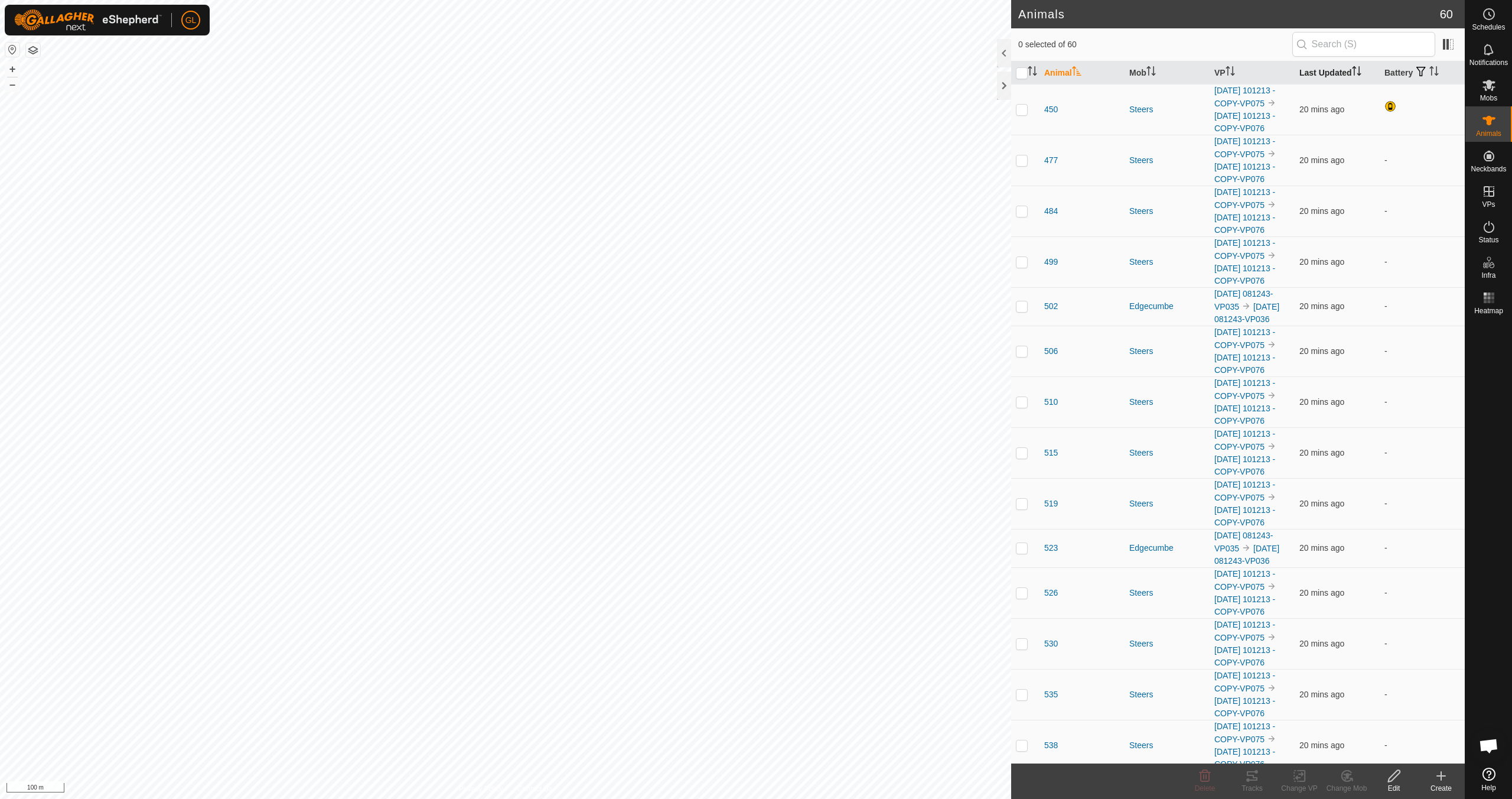
click at [1352, 68] on icon "Activate to sort" at bounding box center [1354, 67] width 4 height 2
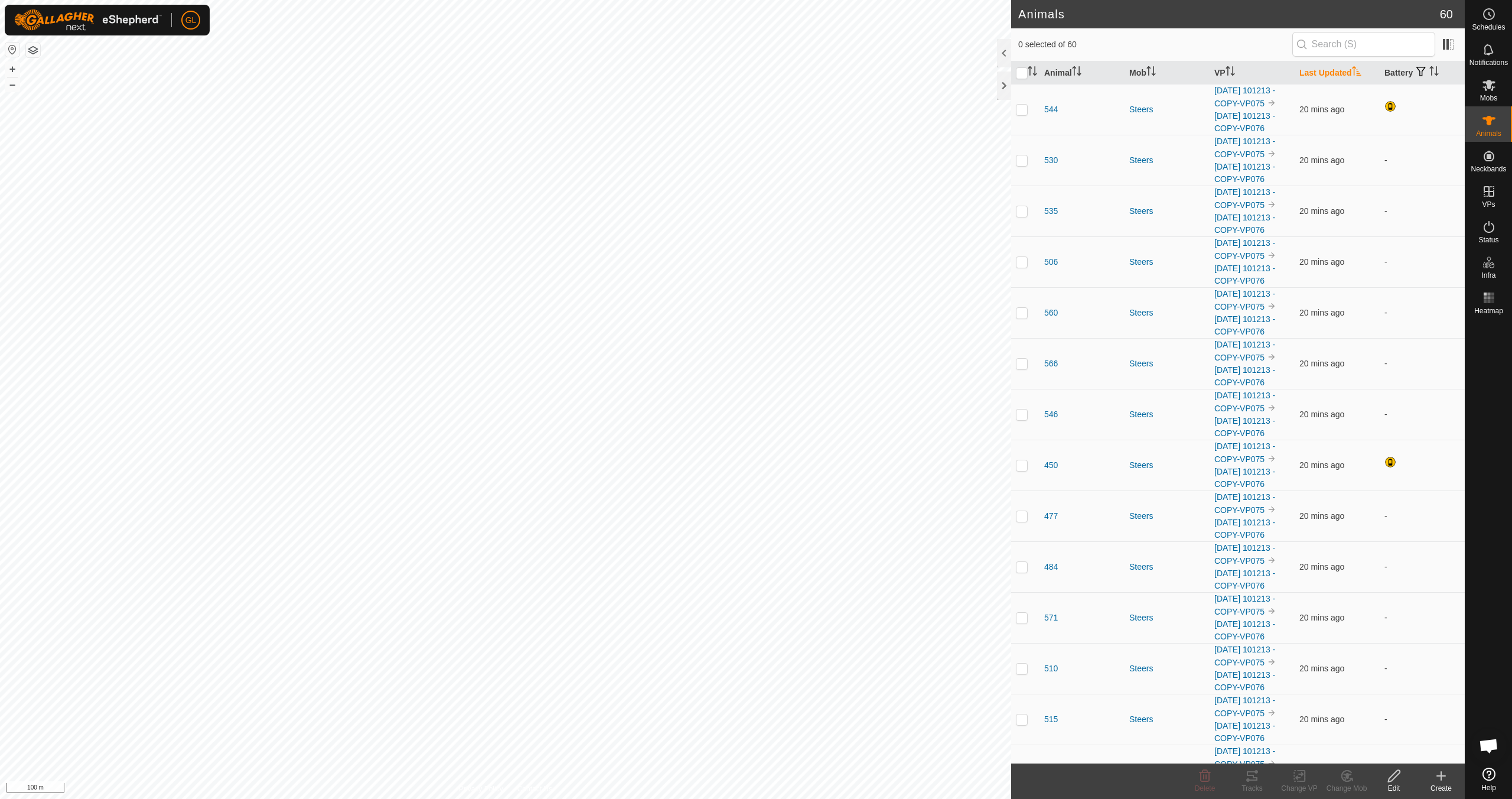
click at [1352, 68] on icon "Activate to sort" at bounding box center [1356, 71] width 9 height 9
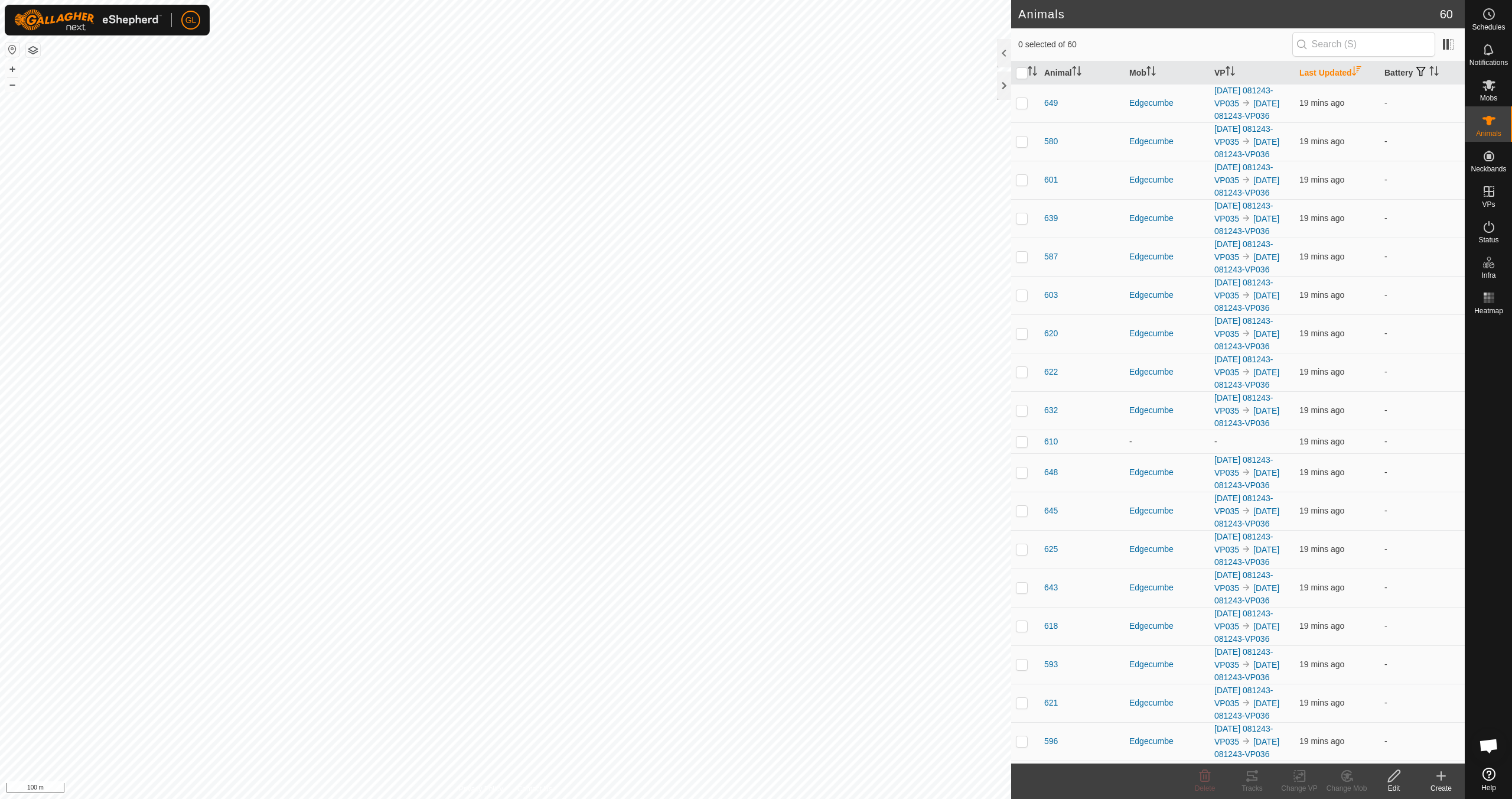
click at [1352, 68] on icon "Activate to sort" at bounding box center [1356, 71] width 9 height 9
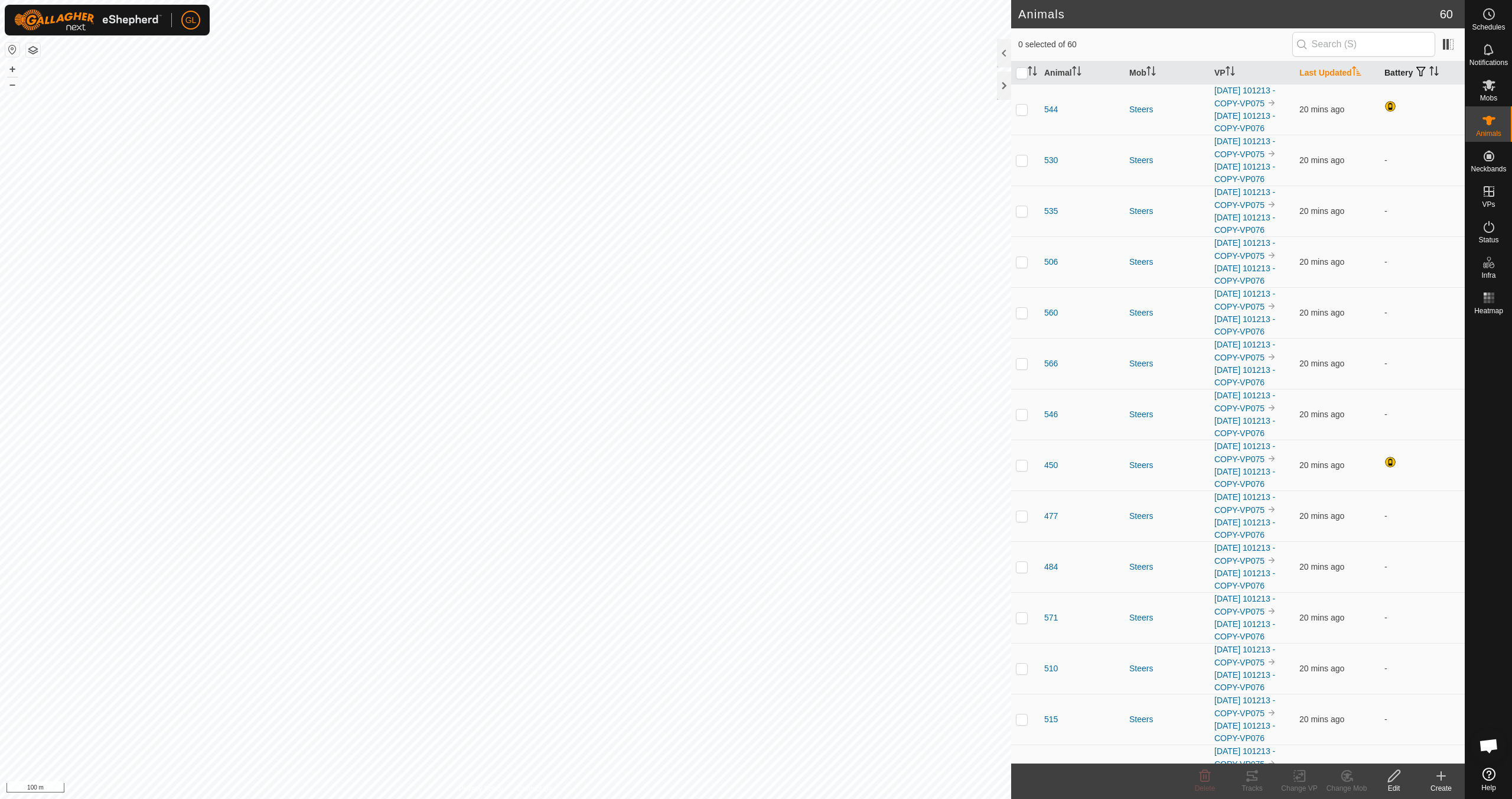
click at [1432, 72] on icon "Activate to sort" at bounding box center [1433, 71] width 9 height 9
